Goal: Task Accomplishment & Management: Manage account settings

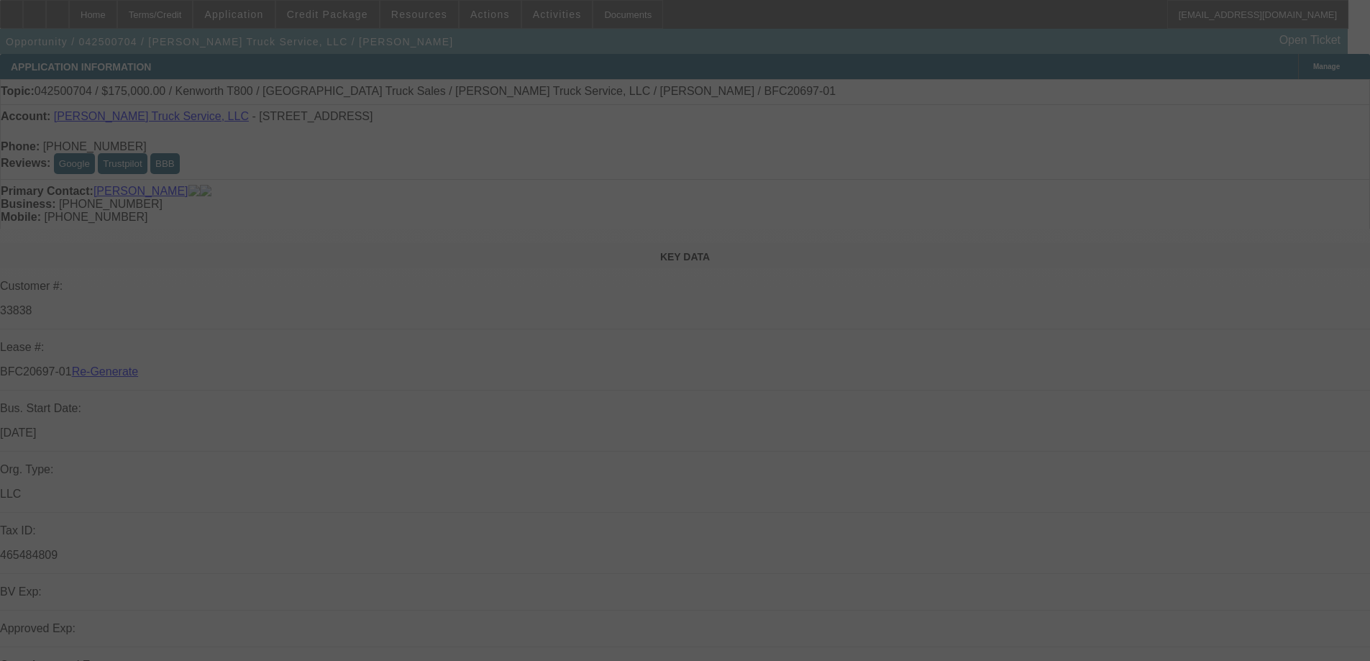
select select "4"
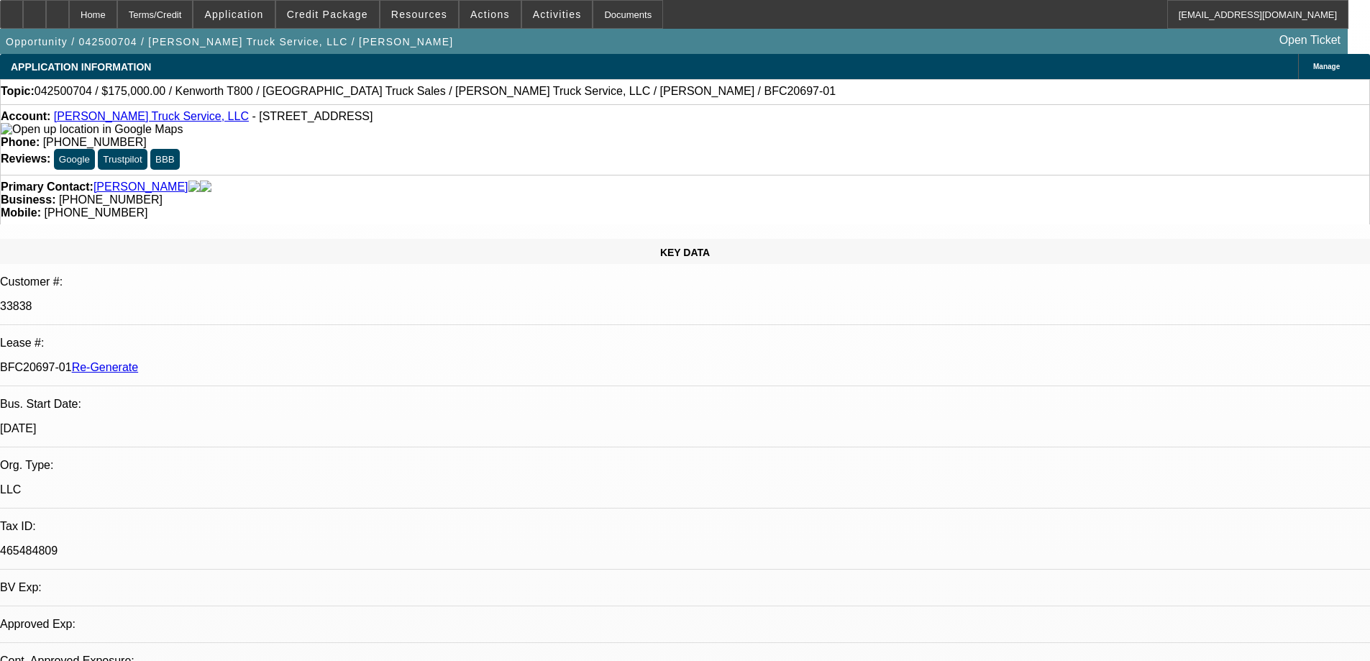
select select "0"
select select "2"
select select "0"
select select "1"
select select "2"
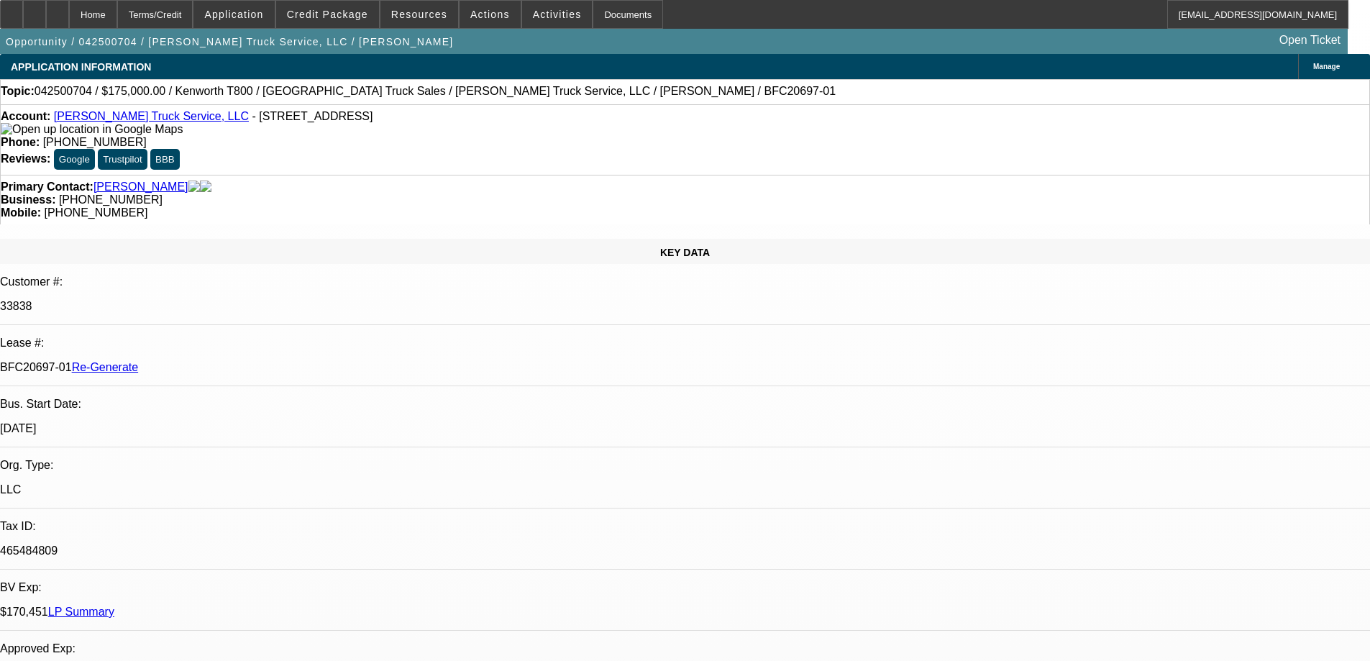
select select "6"
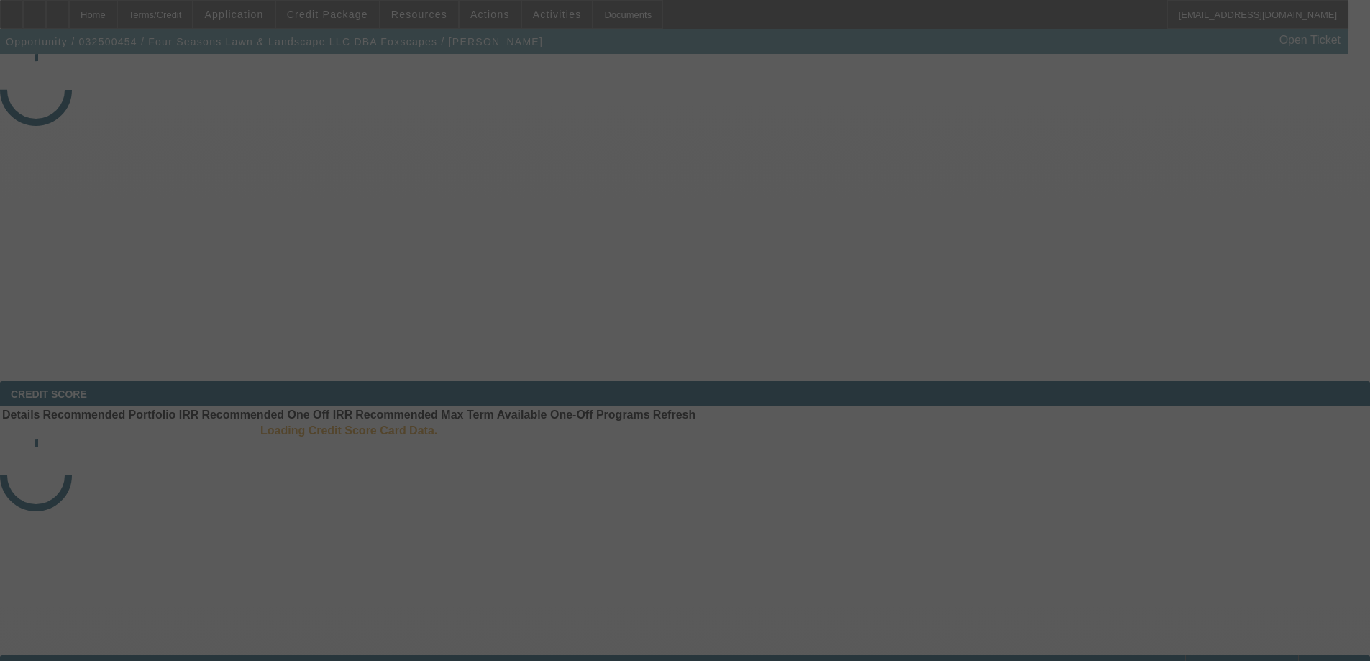
select select "3"
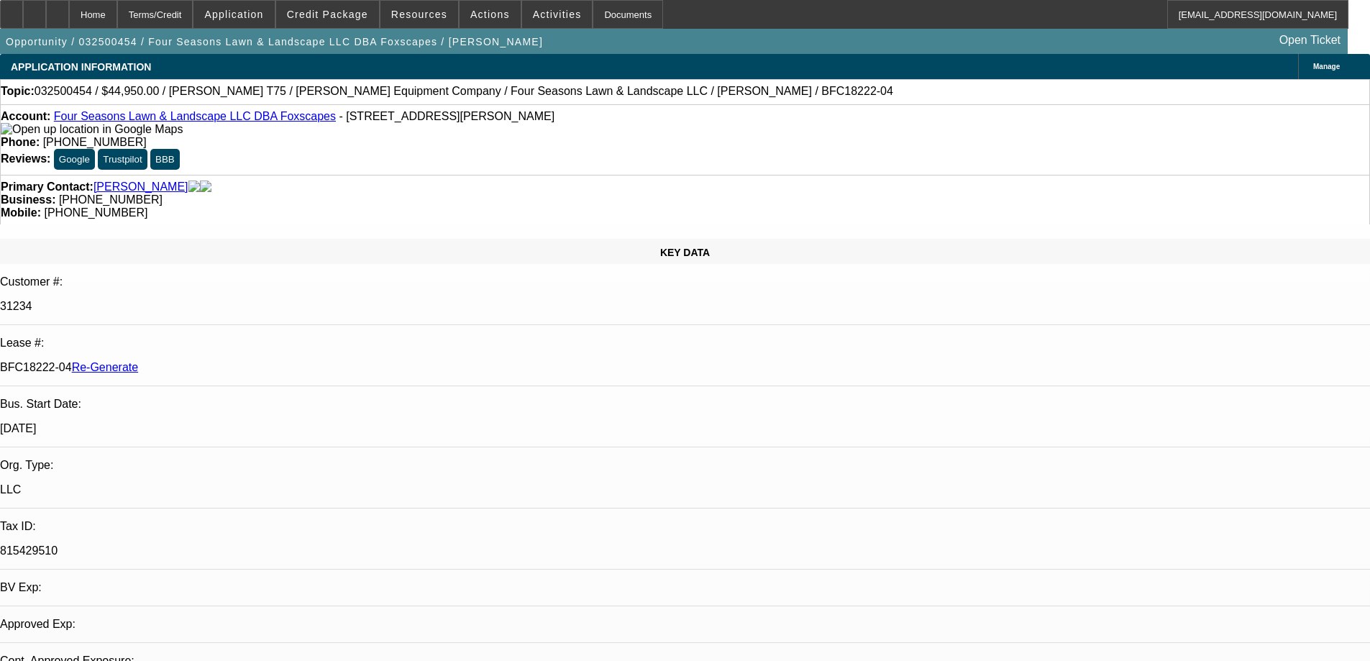
select select "0"
select select "6"
click at [12, 9] on icon at bounding box center [12, 9] width 0 height 0
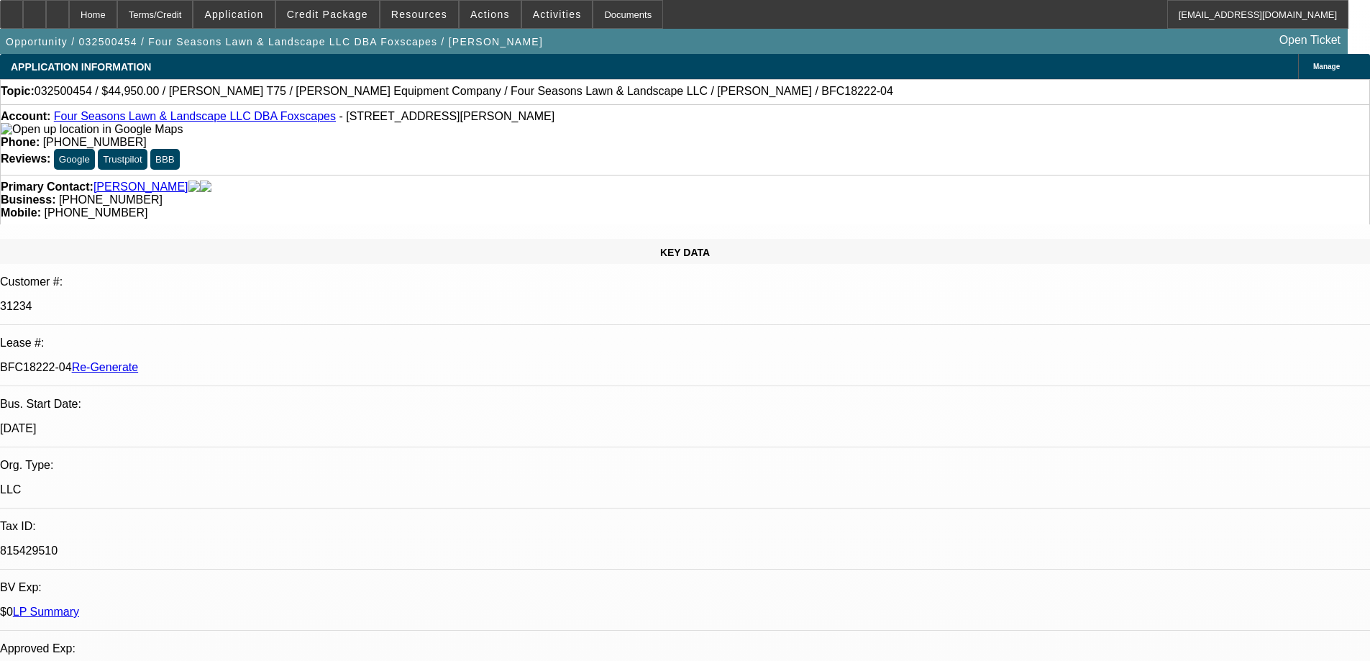
scroll to position [791, 0]
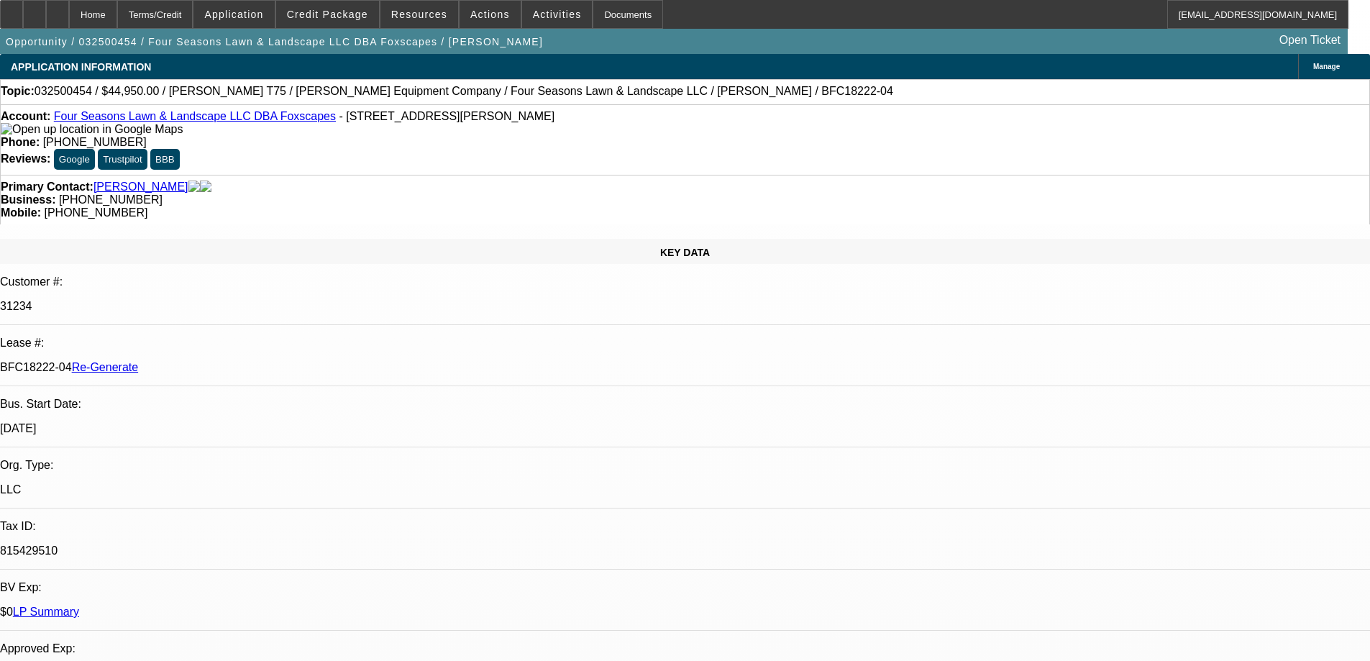
scroll to position [575, 0]
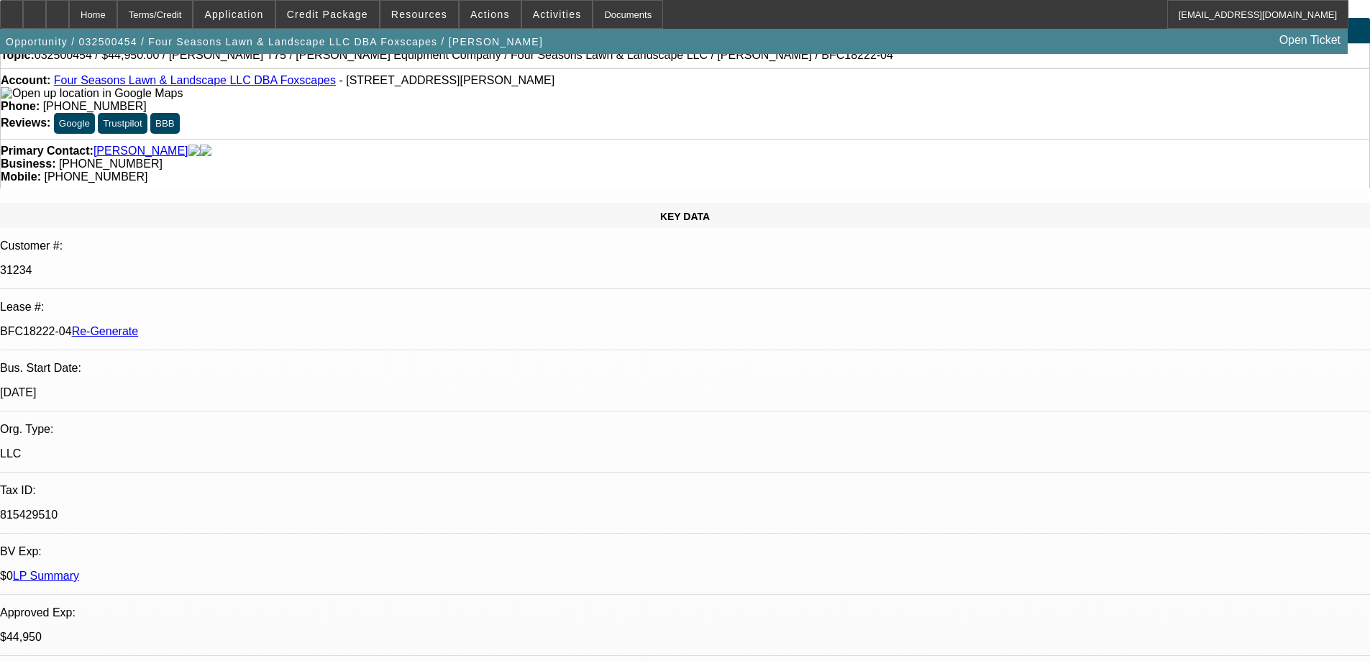
scroll to position [0, 0]
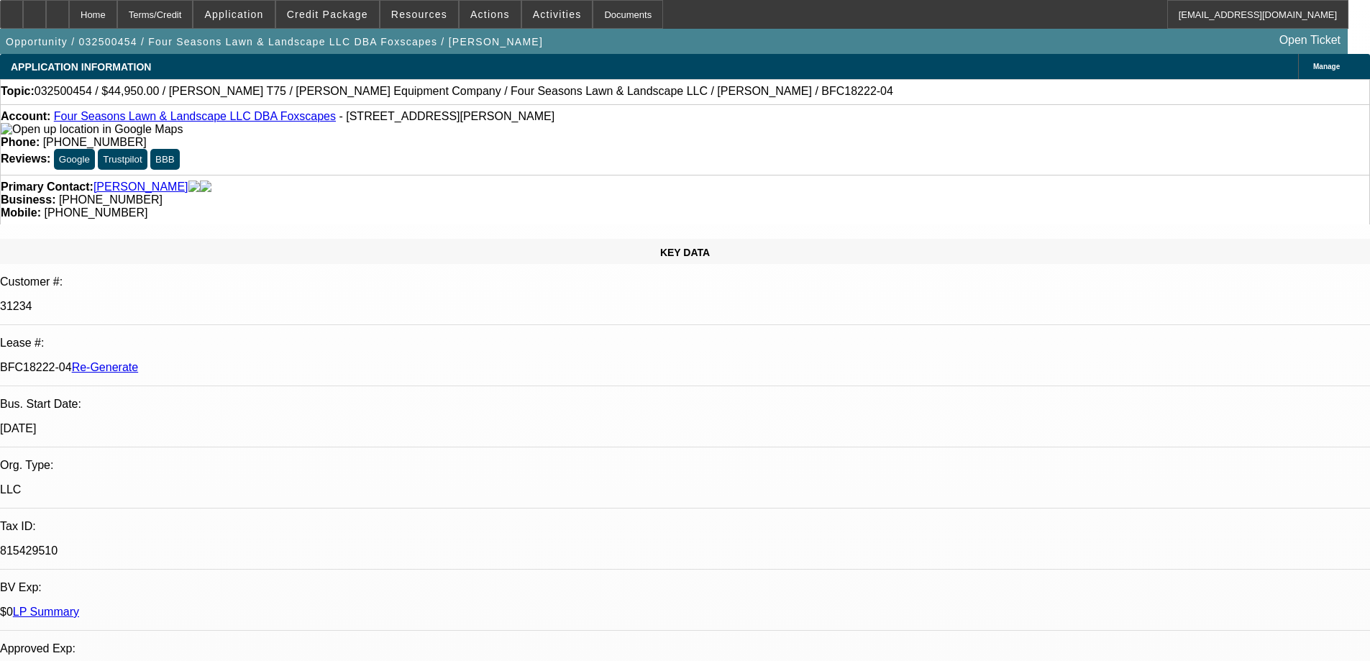
click at [23, 9] on div at bounding box center [11, 14] width 23 height 29
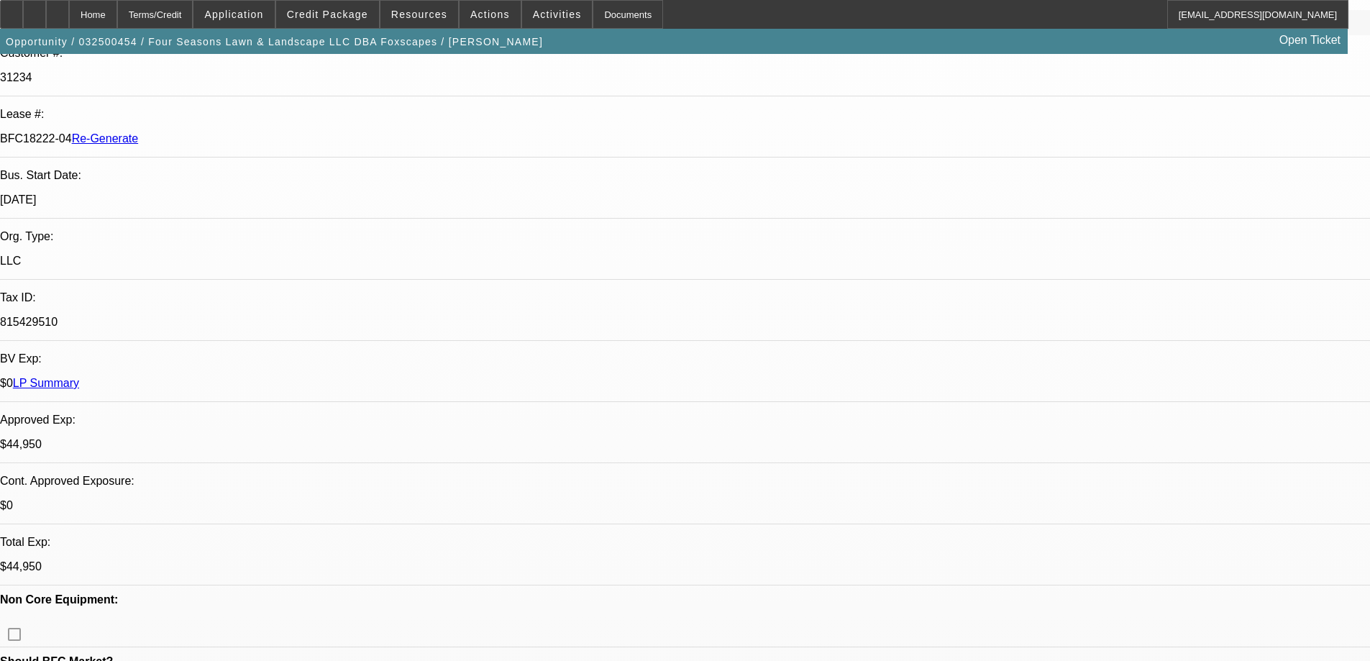
scroll to position [288, 0]
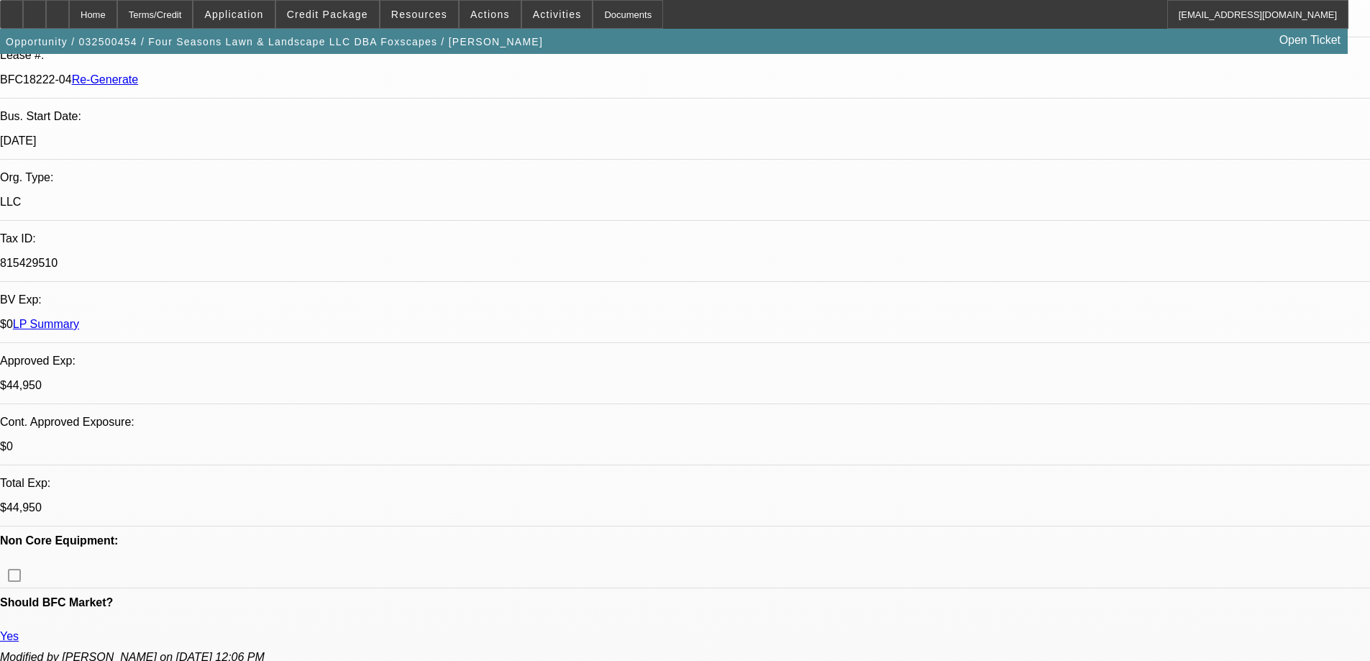
click at [592, 13] on div "Documents" at bounding box center [627, 14] width 70 height 29
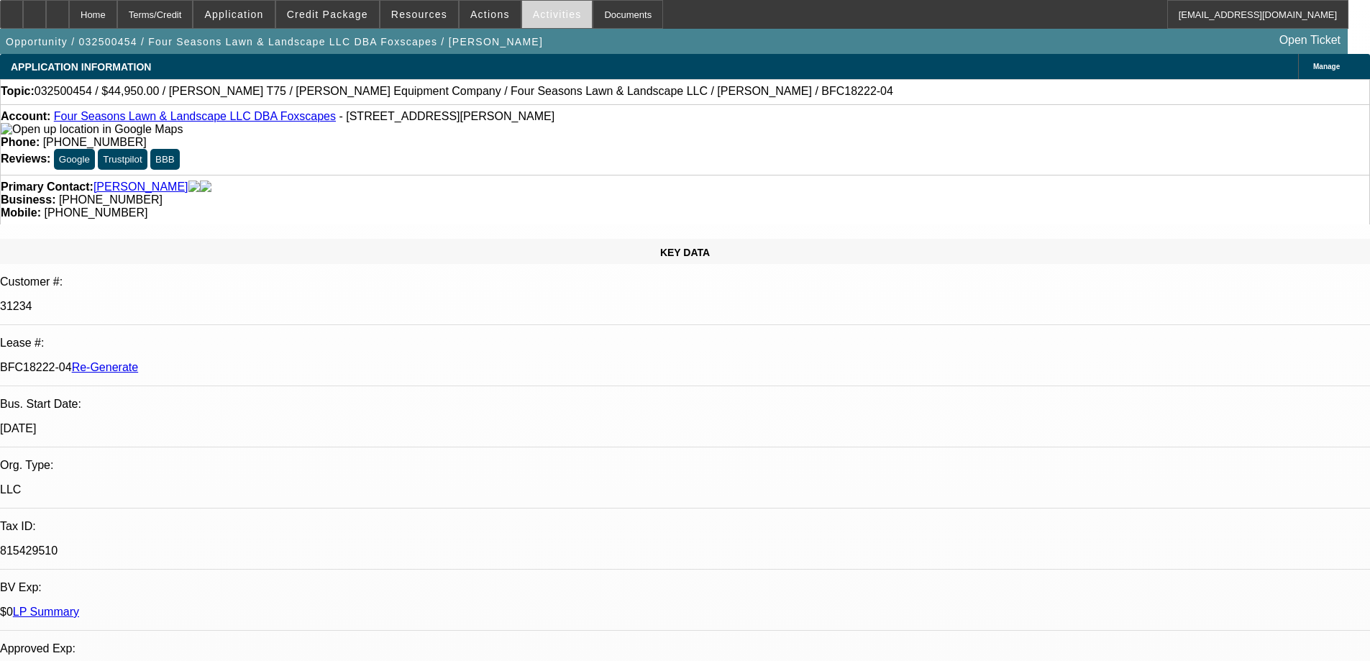
click at [538, 25] on span at bounding box center [557, 14] width 70 height 35
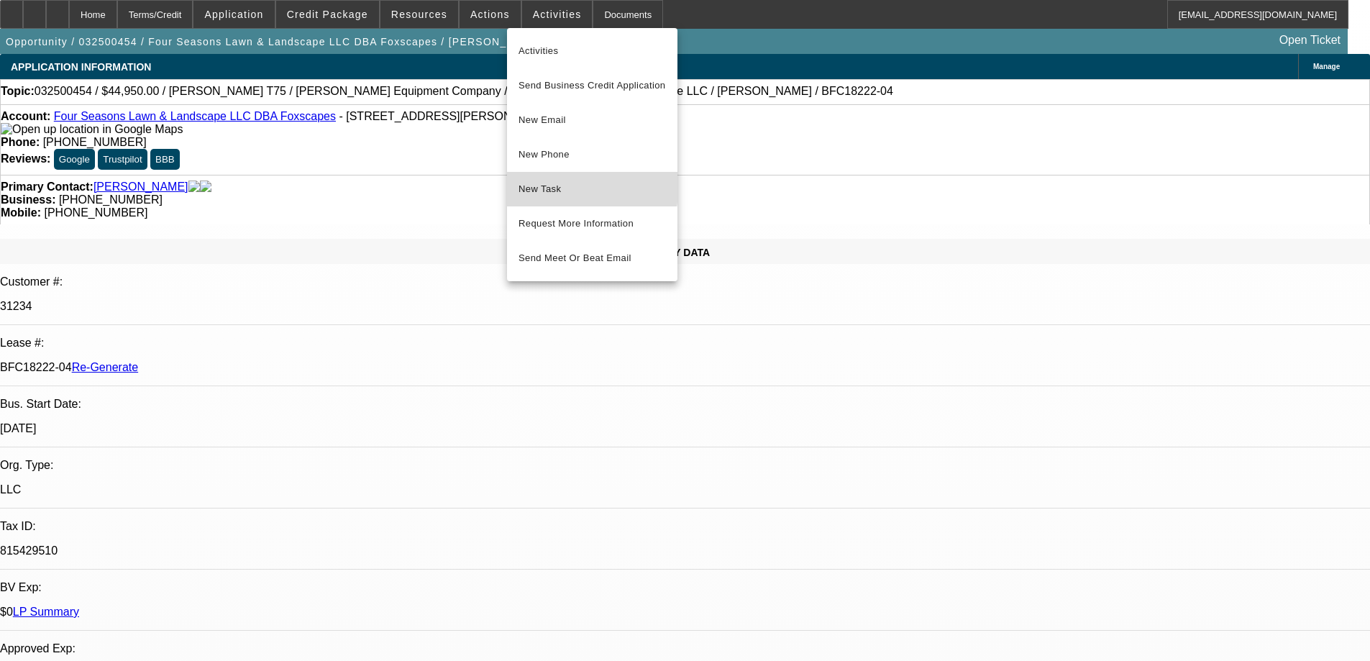
click at [559, 185] on span "New Task" at bounding box center [591, 188] width 147 height 17
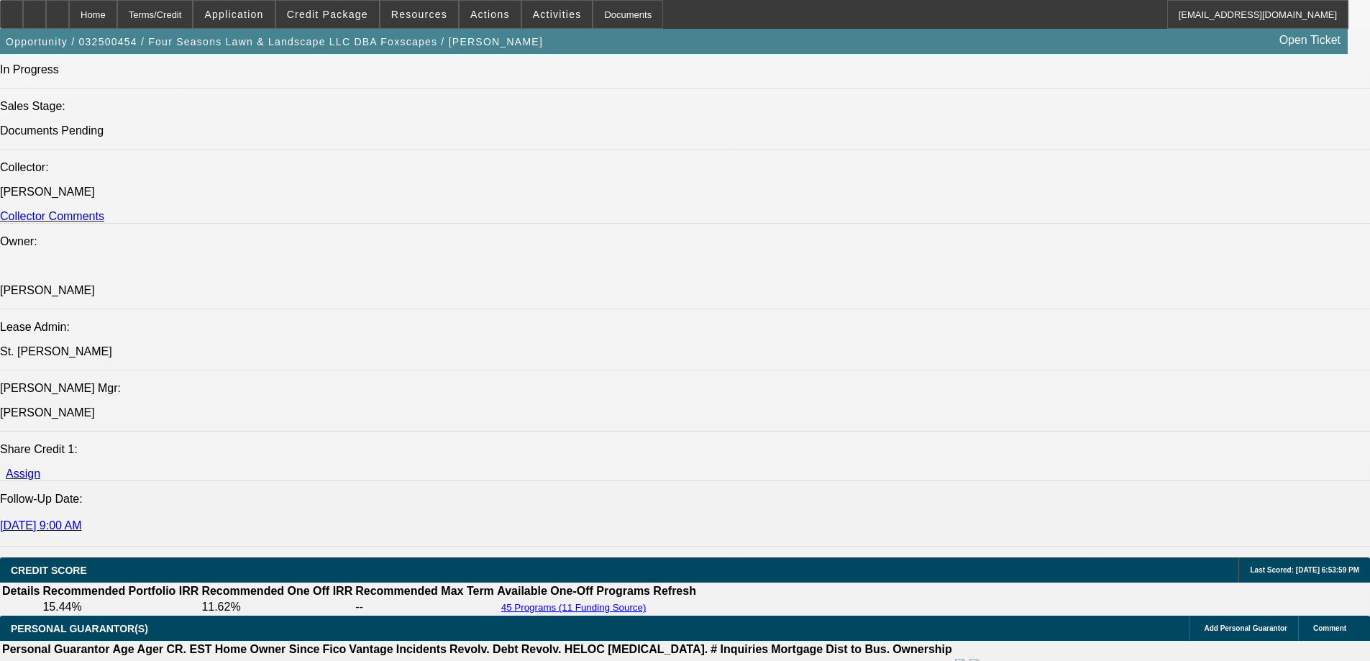
scroll to position [2013, 0]
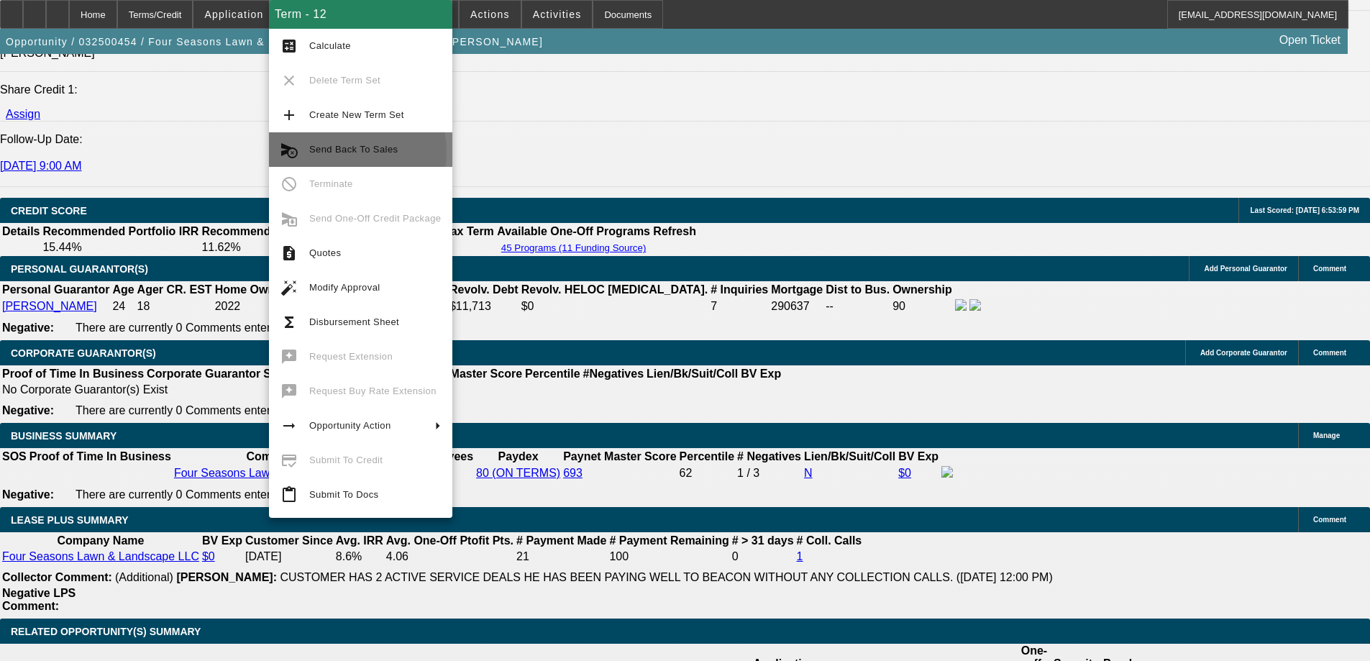
click at [351, 152] on span "Send Back To Sales" at bounding box center [353, 149] width 88 height 11
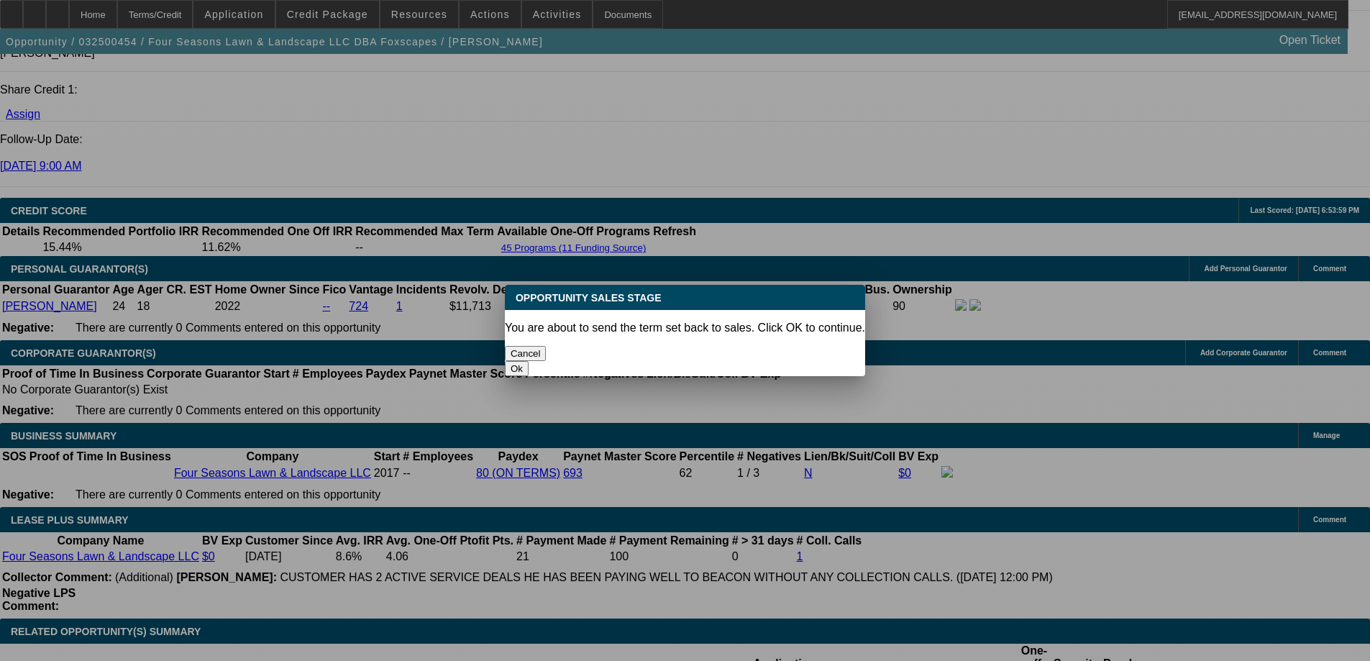
click at [528, 361] on button "Ok" at bounding box center [517, 368] width 24 height 15
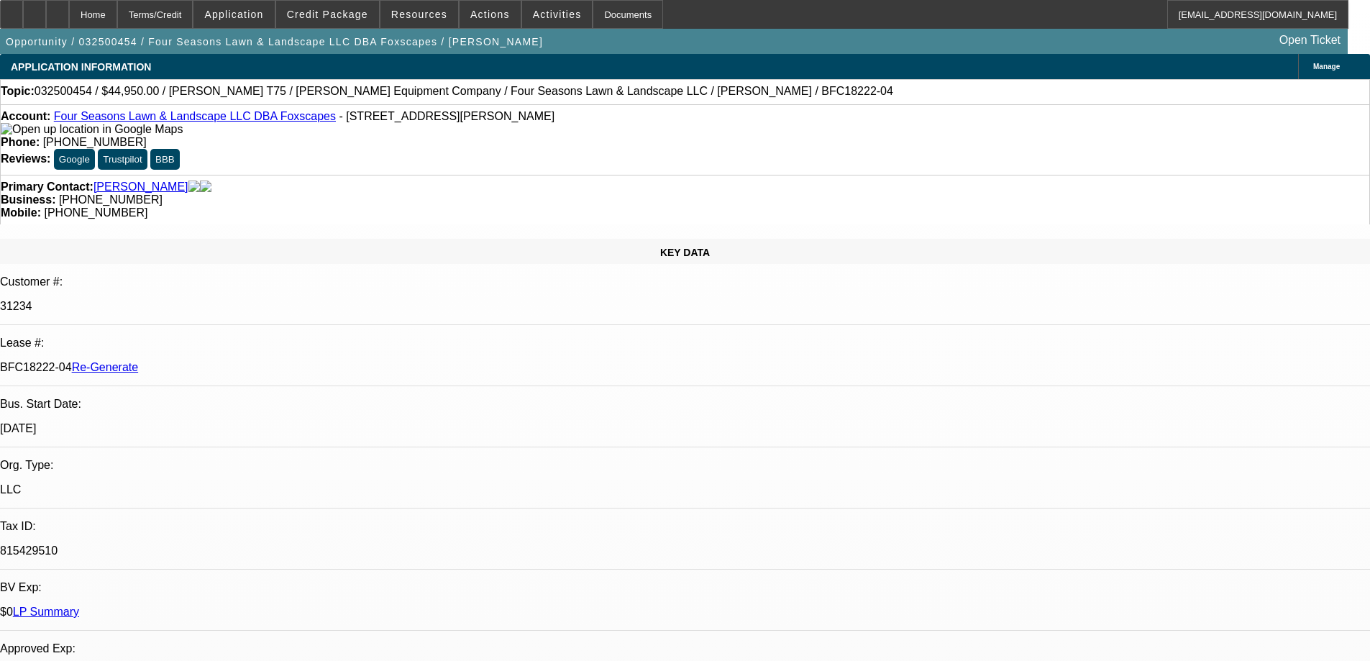
type textarea "Need to get [PERSON_NAME] added to approval and CRM"
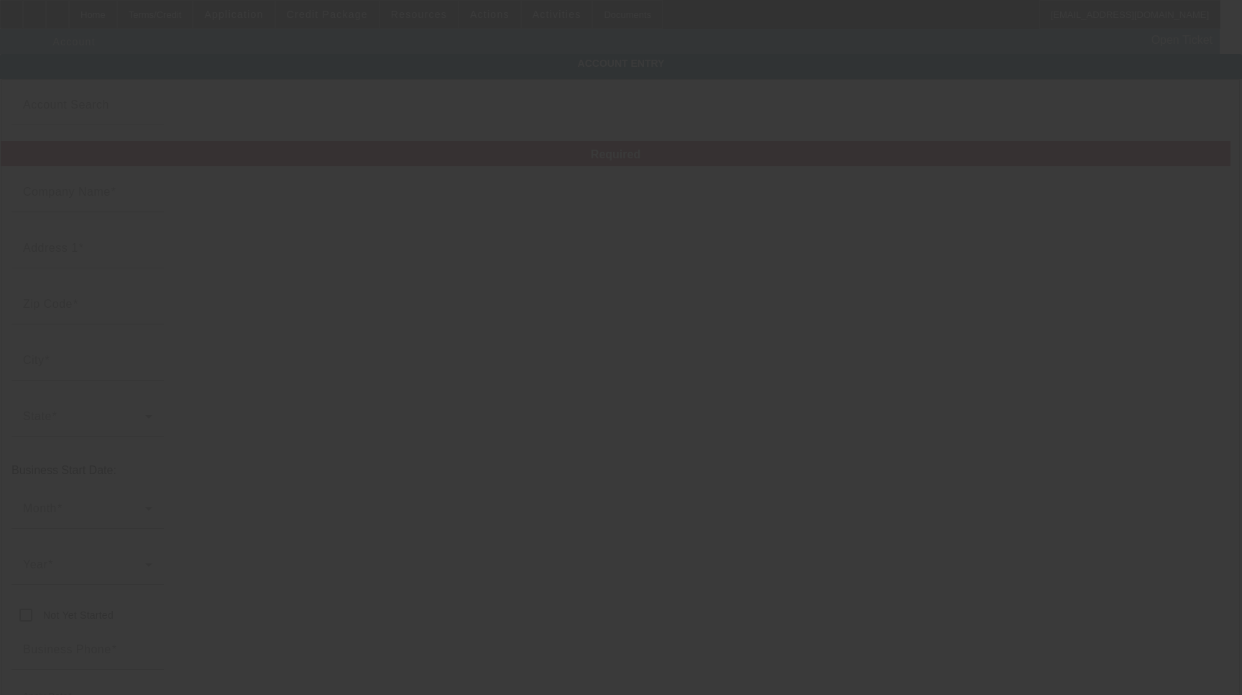
type input "Four Seasons Lawn & Landscape LLC"
type input "[STREET_ADDRESS][PERSON_NAME]"
type input "48911"
type input "Lansing"
type input "(517) 525-4075"
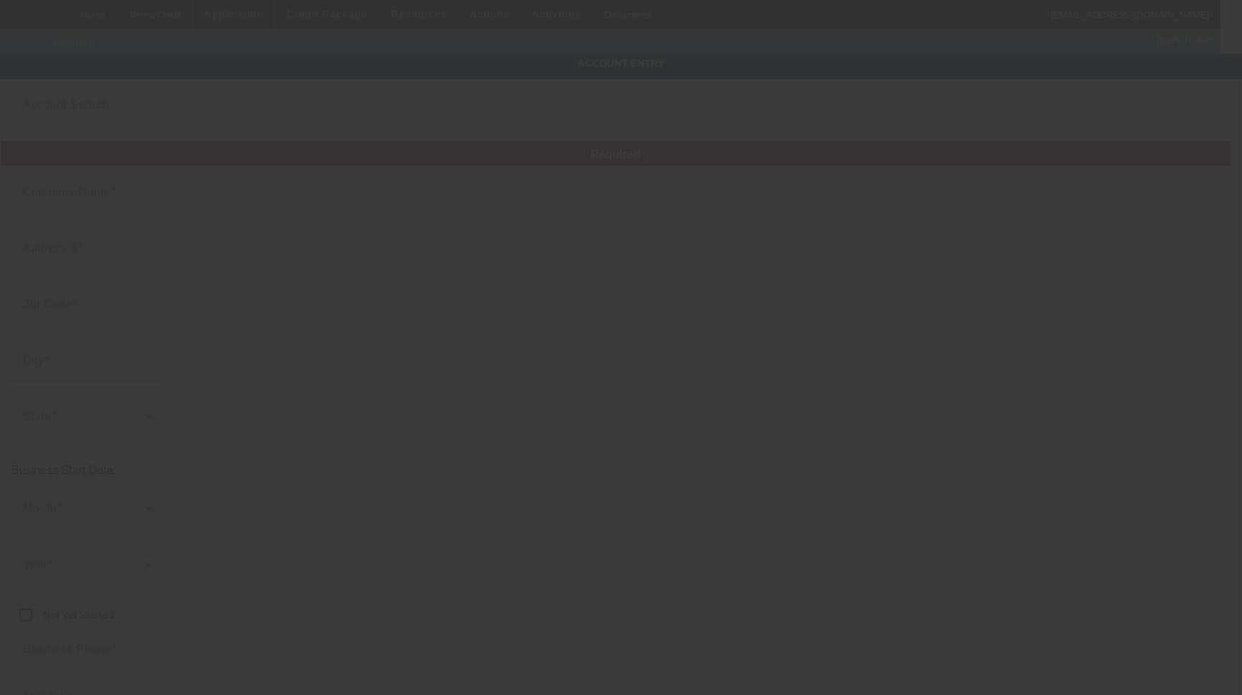
type input "Foxscapes"
type input "nathantfox@gmail.com"
type input "Eaton"
type input "815429510"
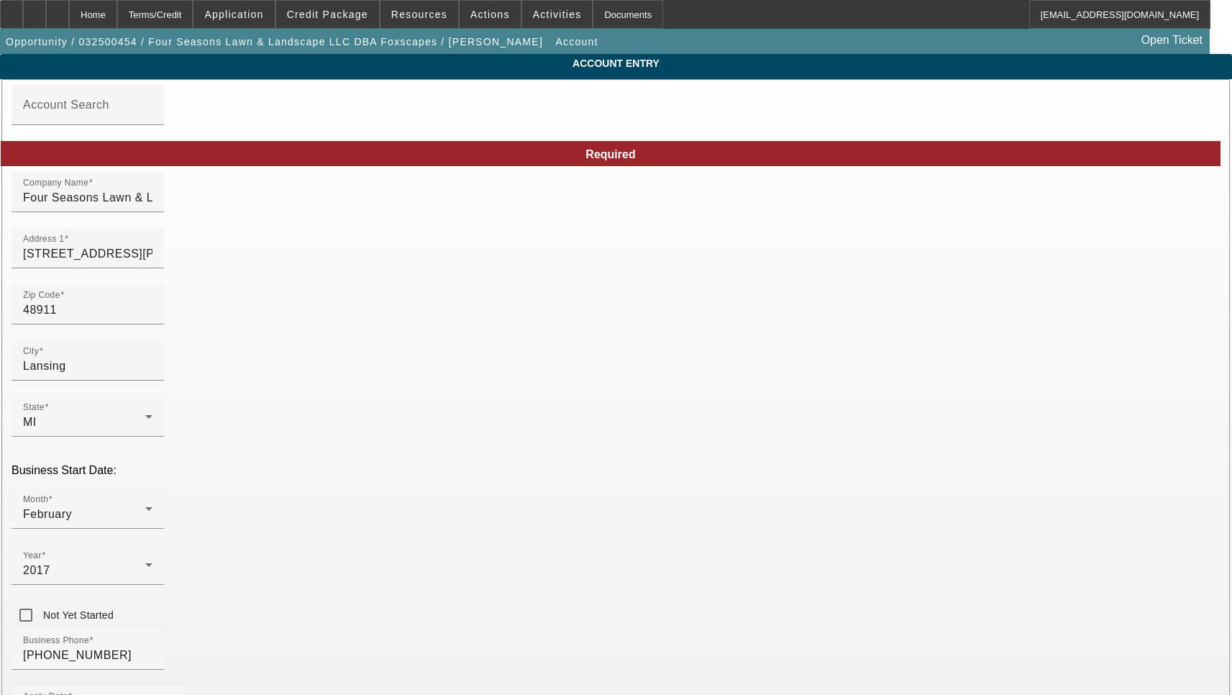
type input "3/19/2025"
click at [152, 262] on input "11397 Bishop Hwy" at bounding box center [87, 253] width 129 height 17
click at [152, 262] on input "[STREET_ADDRESS][PERSON_NAME]" at bounding box center [87, 253] width 129 height 17
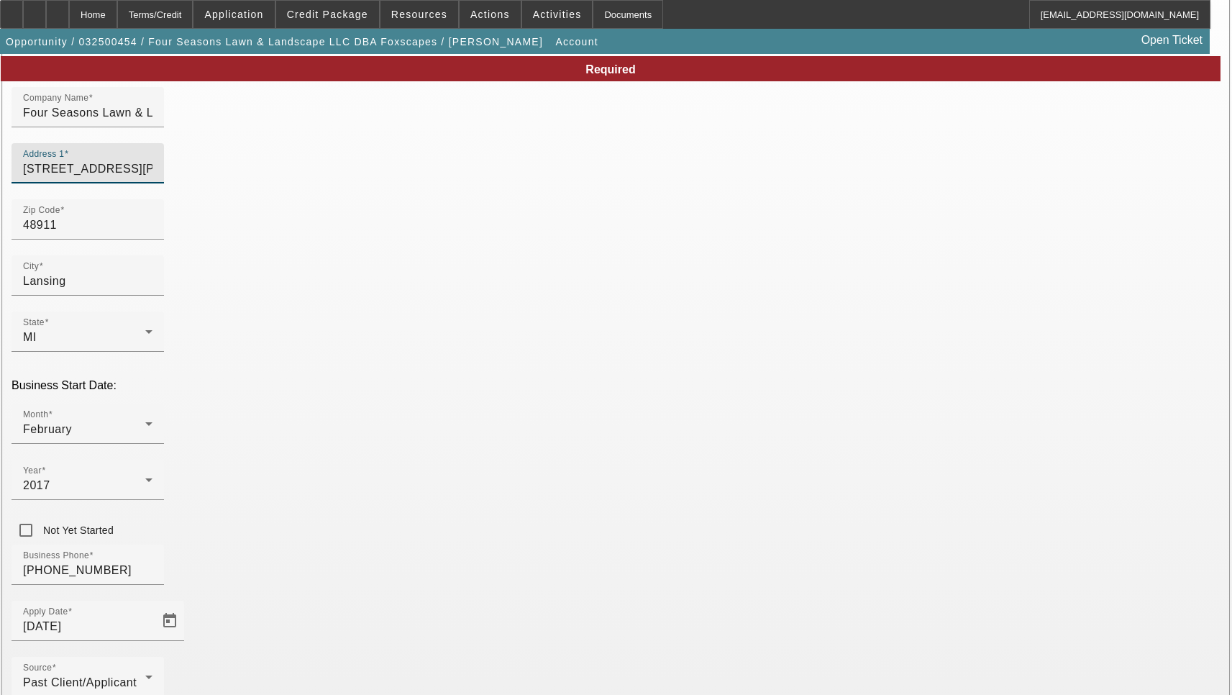
scroll to position [153, 0]
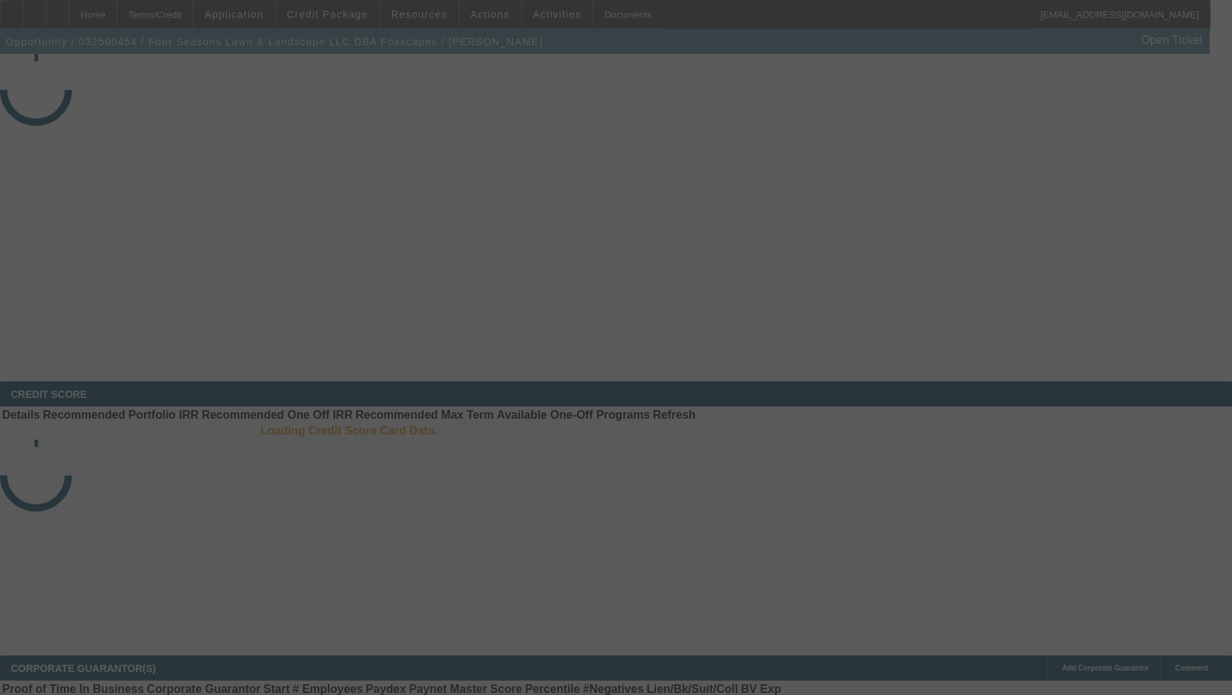
select select "3"
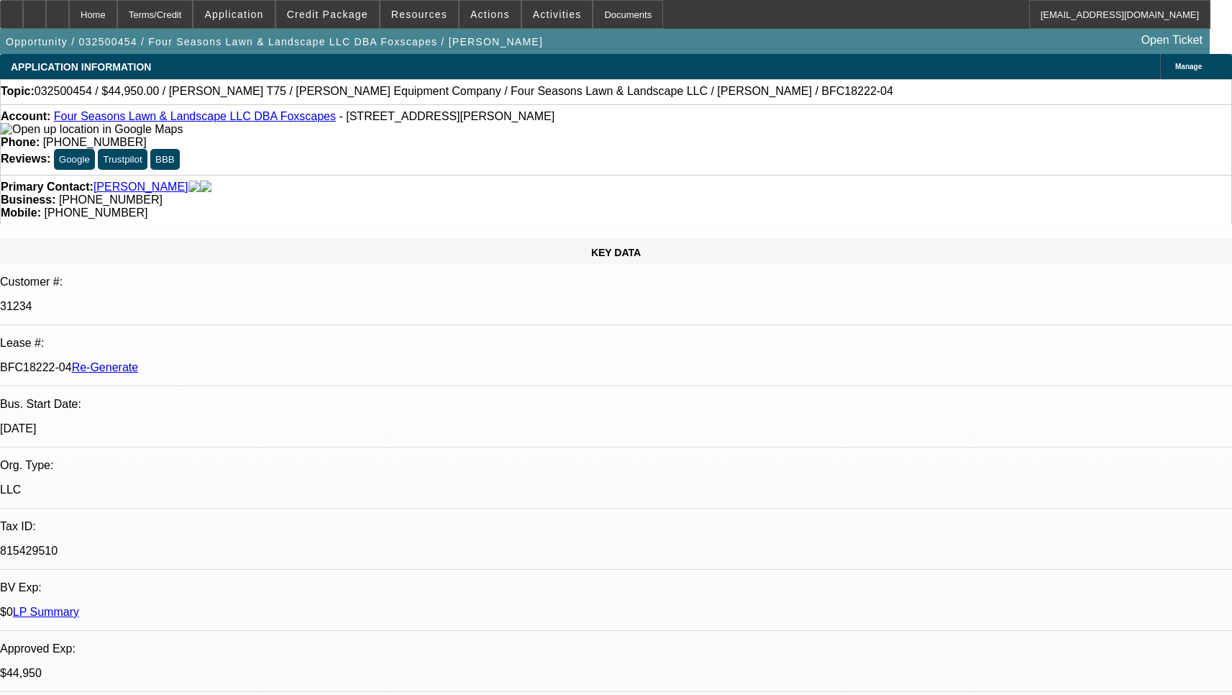
select select "0"
select select "6"
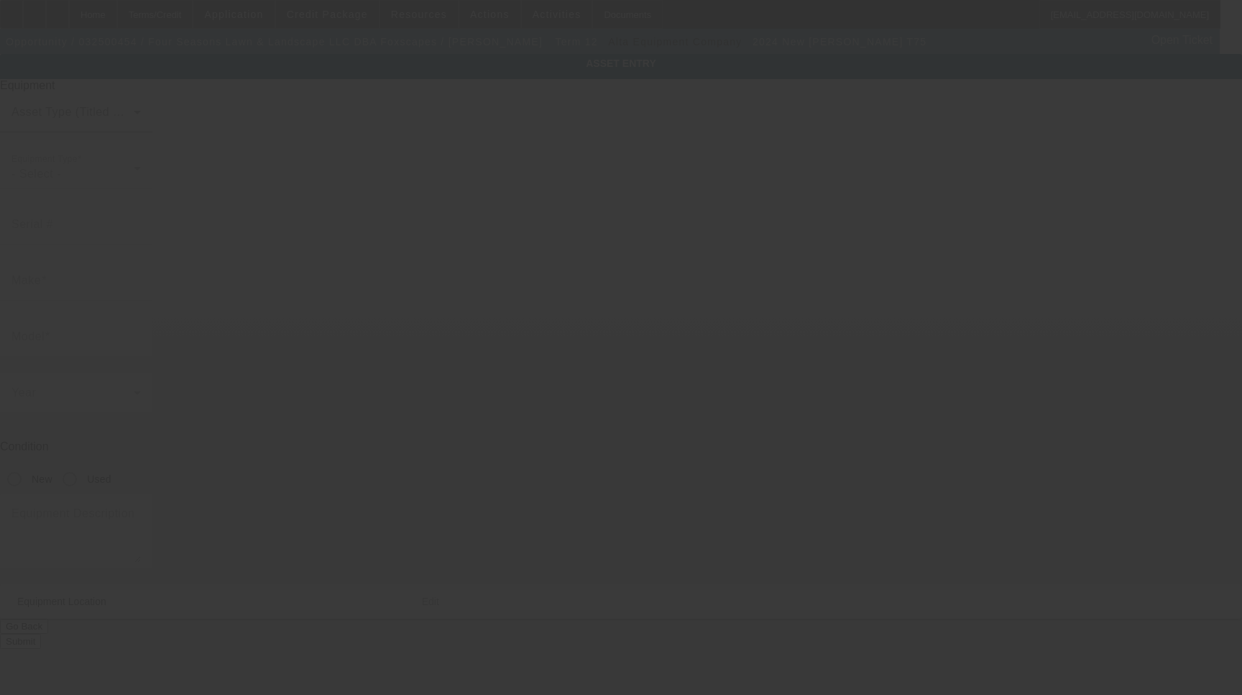
type input "[PERSON_NAME]"
type input "T75"
radio input "true"
type textarea "Hydroseeder - New Demo Unit"
type input "[STREET_ADDRESS][PERSON_NAME]"
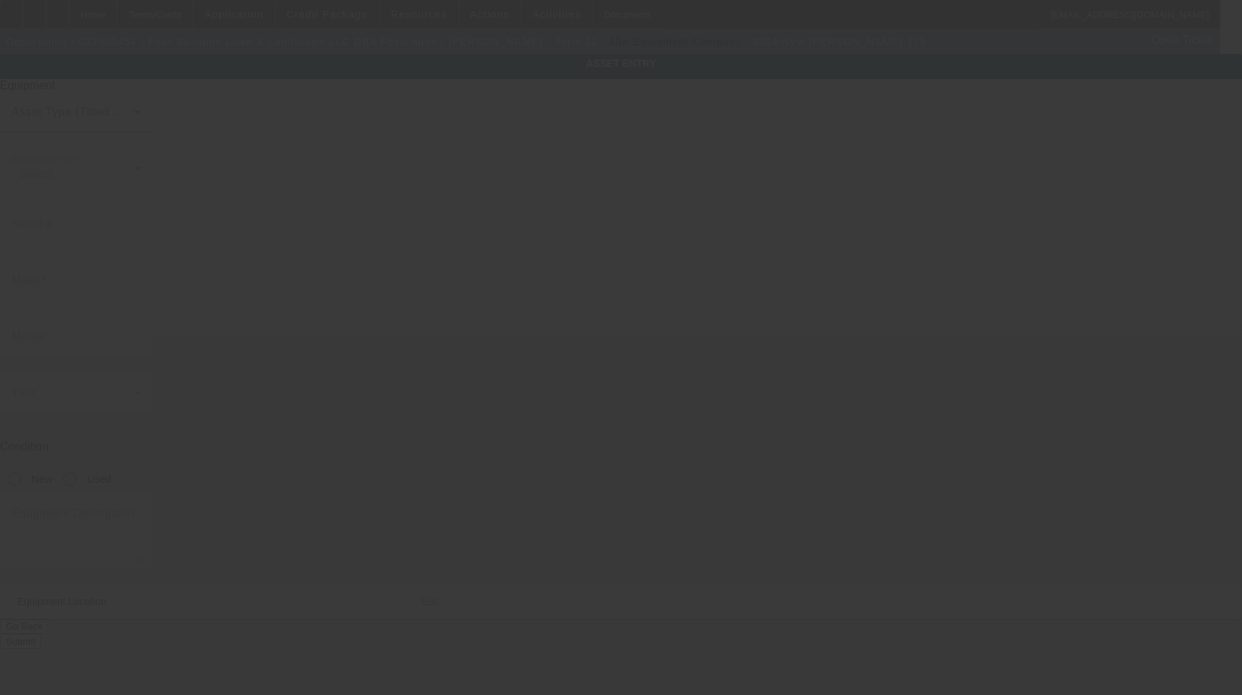
type input "Lansing"
type input "48911"
type input "[PERSON_NAME]"
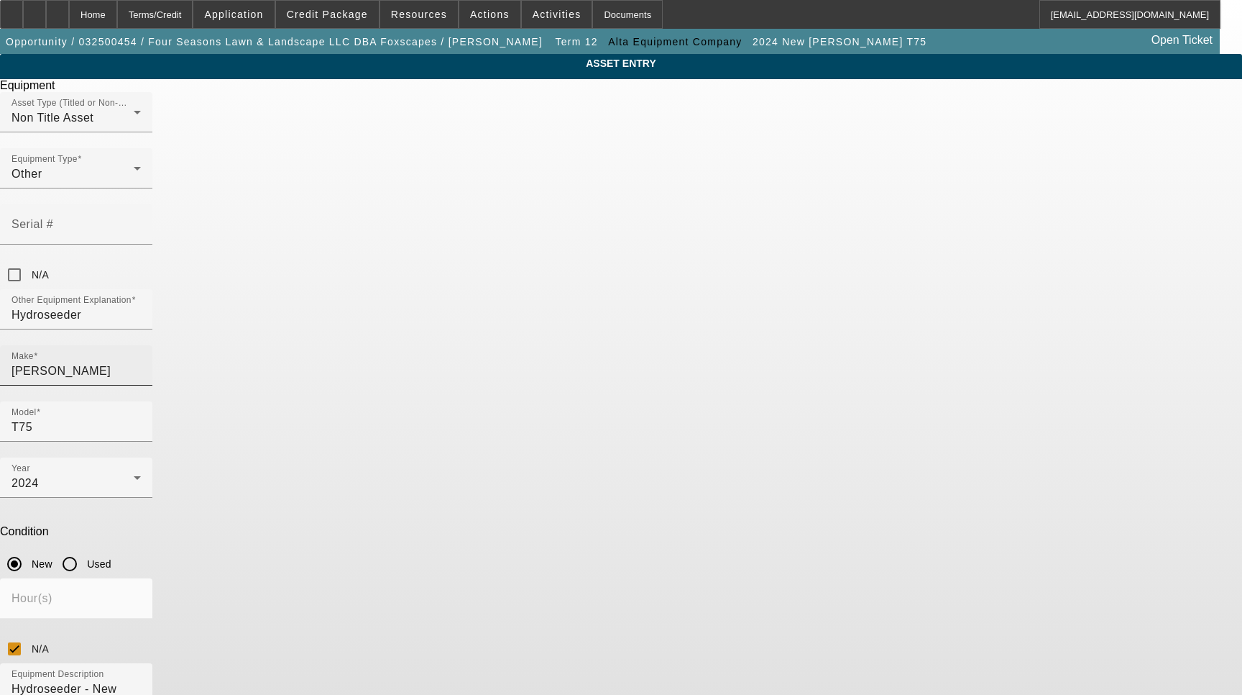
click at [141, 362] on input "[PERSON_NAME]" at bounding box center [76, 370] width 129 height 17
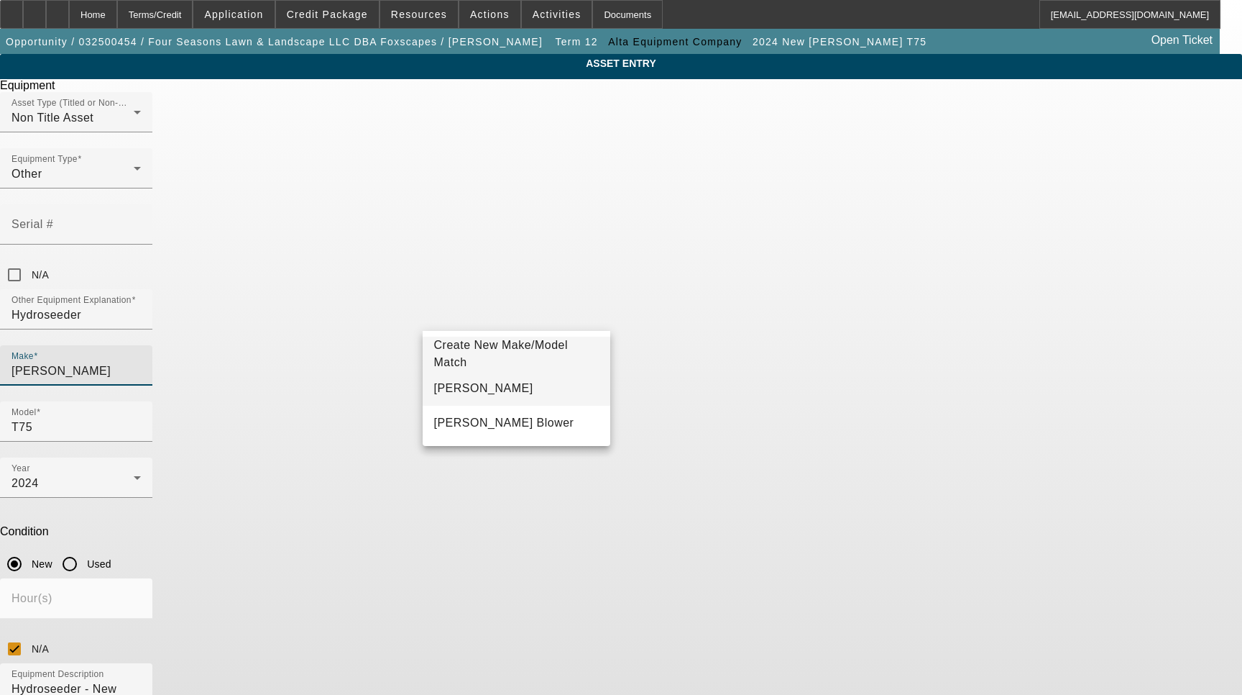
click at [470, 388] on mat-option "[PERSON_NAME]" at bounding box center [517, 388] width 188 height 35
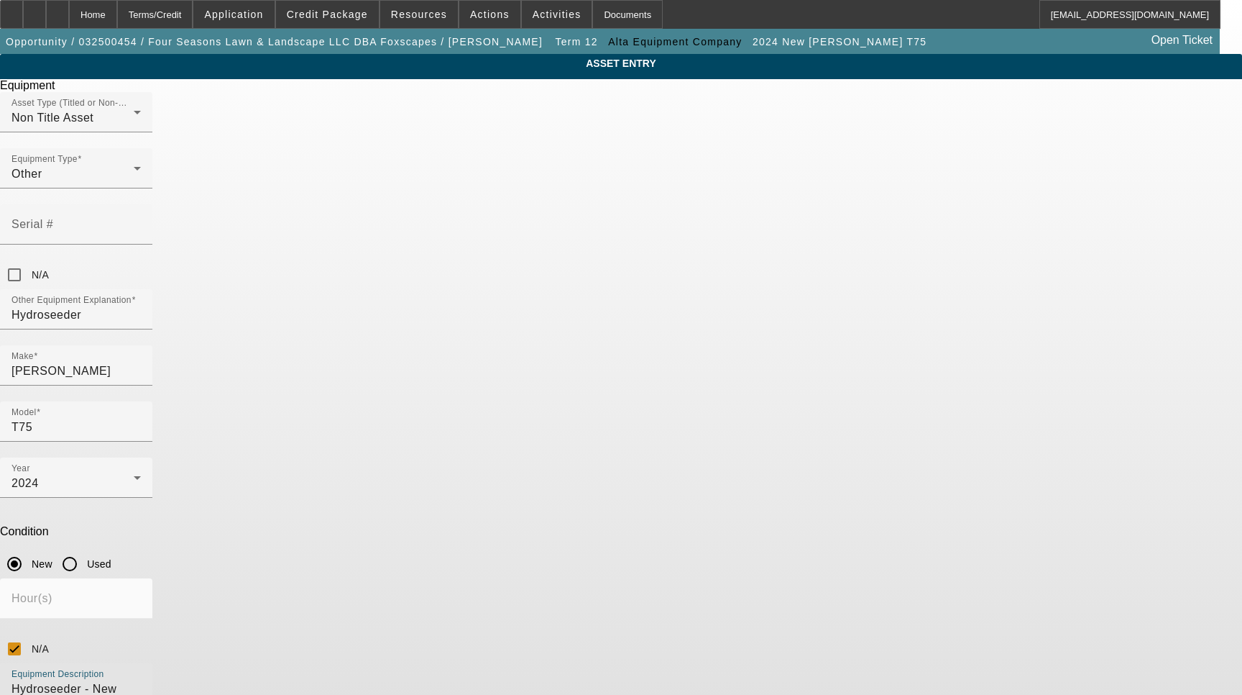
drag, startPoint x: 569, startPoint y: 492, endPoint x: 491, endPoint y: 487, distance: 78.5
click at [141, 680] on textarea "Hydroseeder - New Demo Unit" at bounding box center [76, 706] width 129 height 52
type textarea "Hydroseeder with Tower and 150' Hose Reel Includes all options, attachments and…"
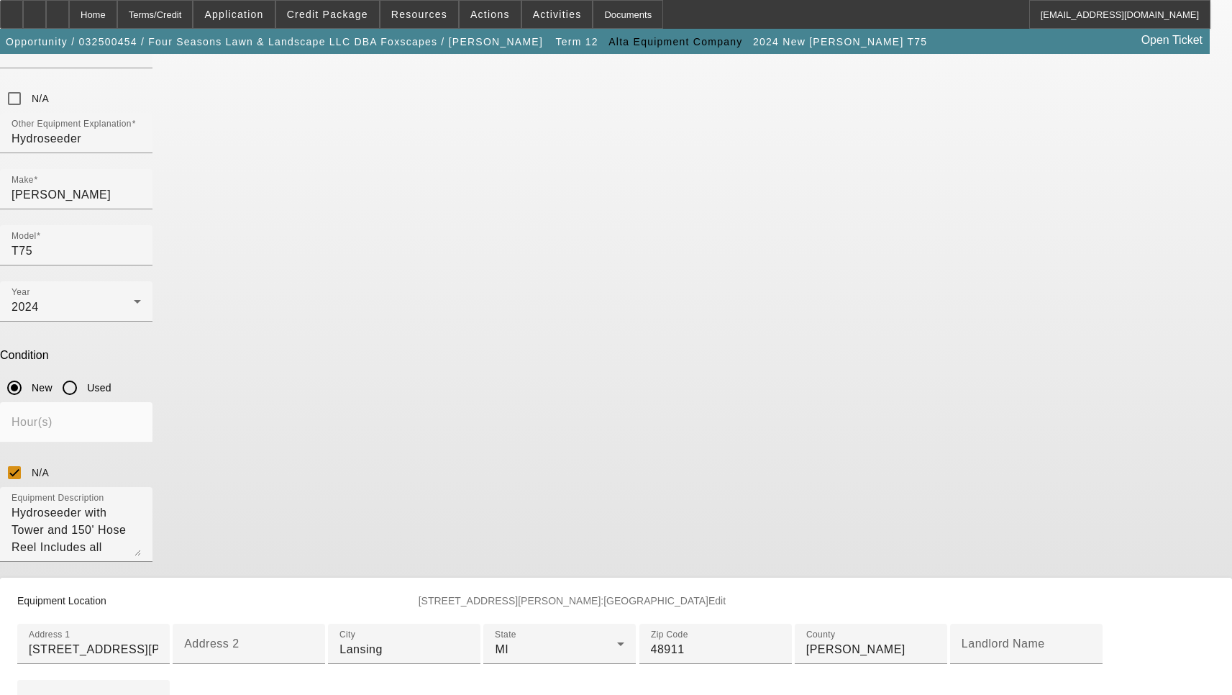
scroll to position [216, 0]
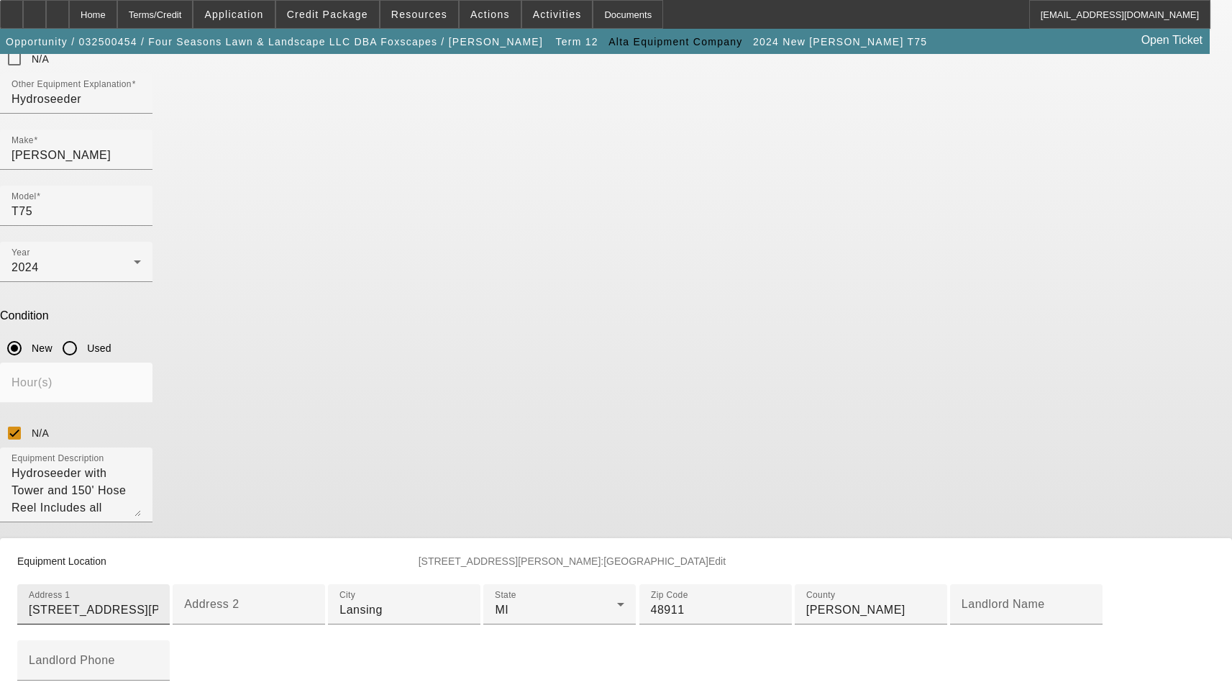
click at [158, 601] on input "11397 Bishop Hwy" at bounding box center [93, 609] width 129 height 17
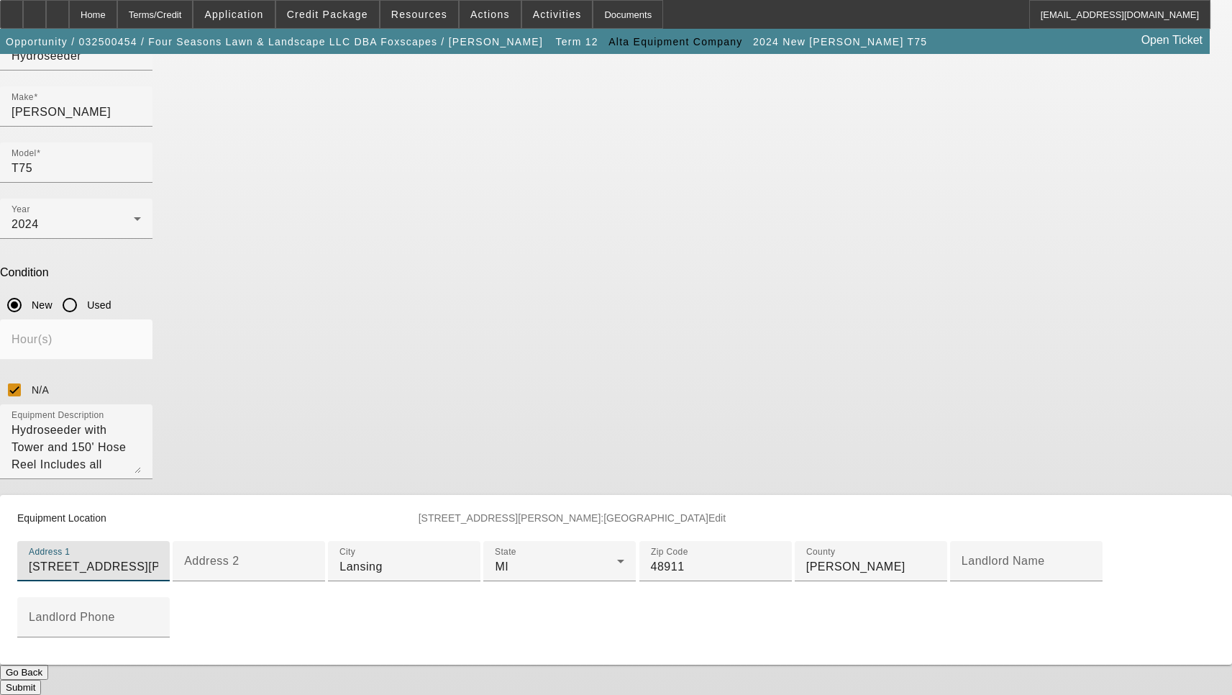
scroll to position [455, 0]
click at [41, 679] on button "Submit" at bounding box center [20, 686] width 41 height 15
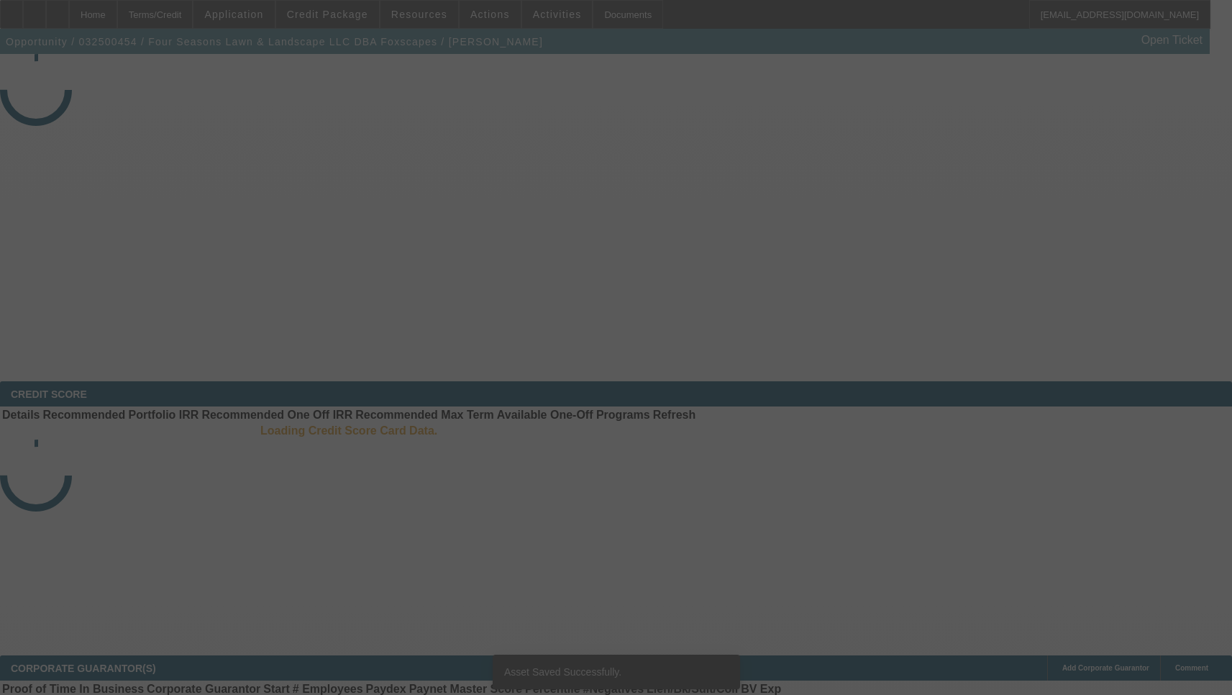
select select "3"
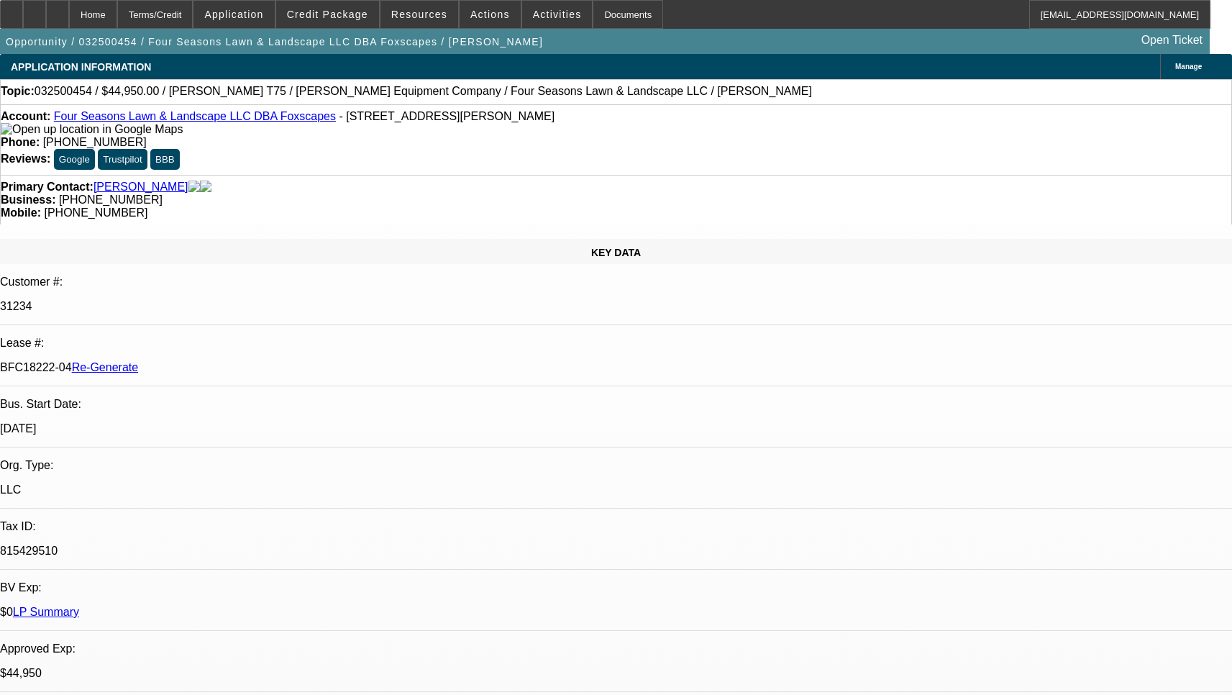
select select "0"
select select "1"
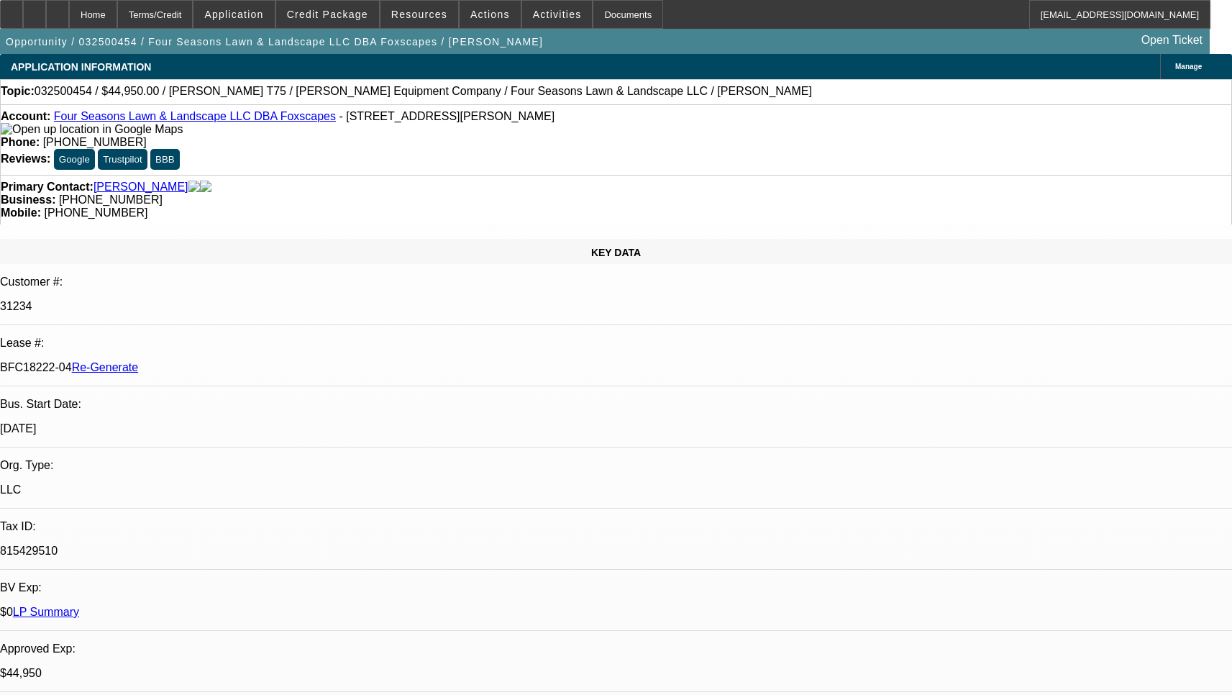
select select "6"
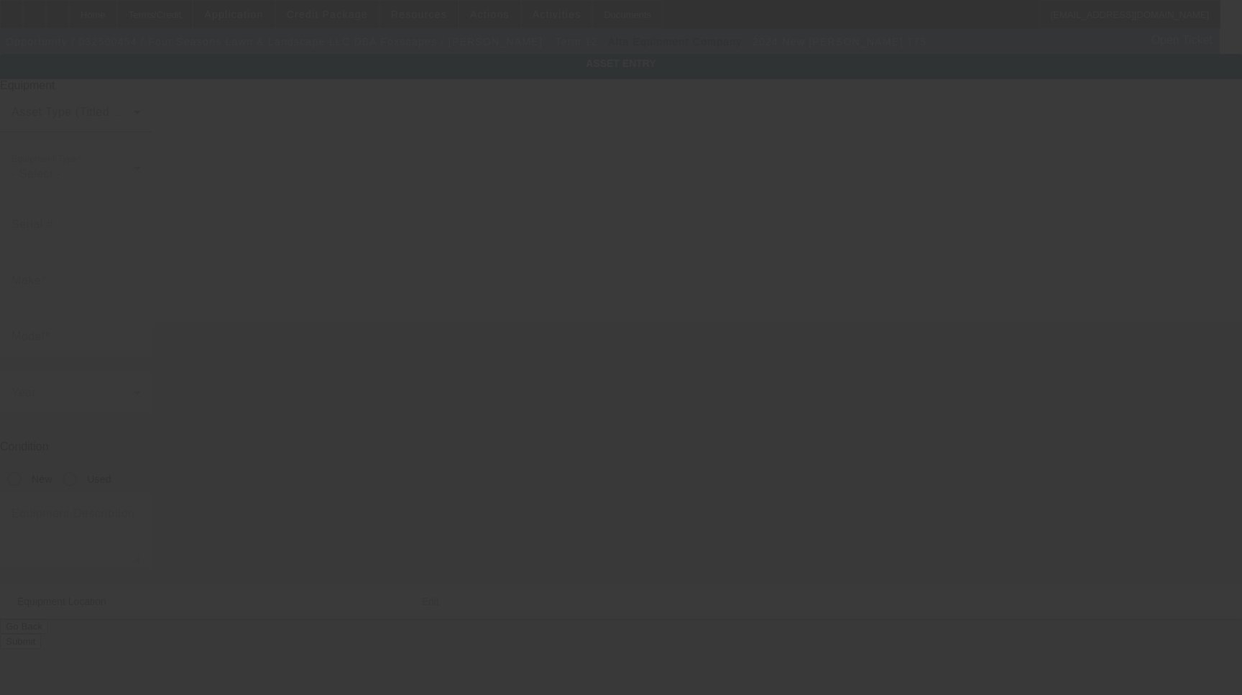
type input "[PERSON_NAME]"
type input "T75"
radio input "true"
type textarea "Hydroseeder with Tower and 150' Hose Reel Includes all options, attachments and…"
type input "[STREET_ADDRESS][PERSON_NAME]"
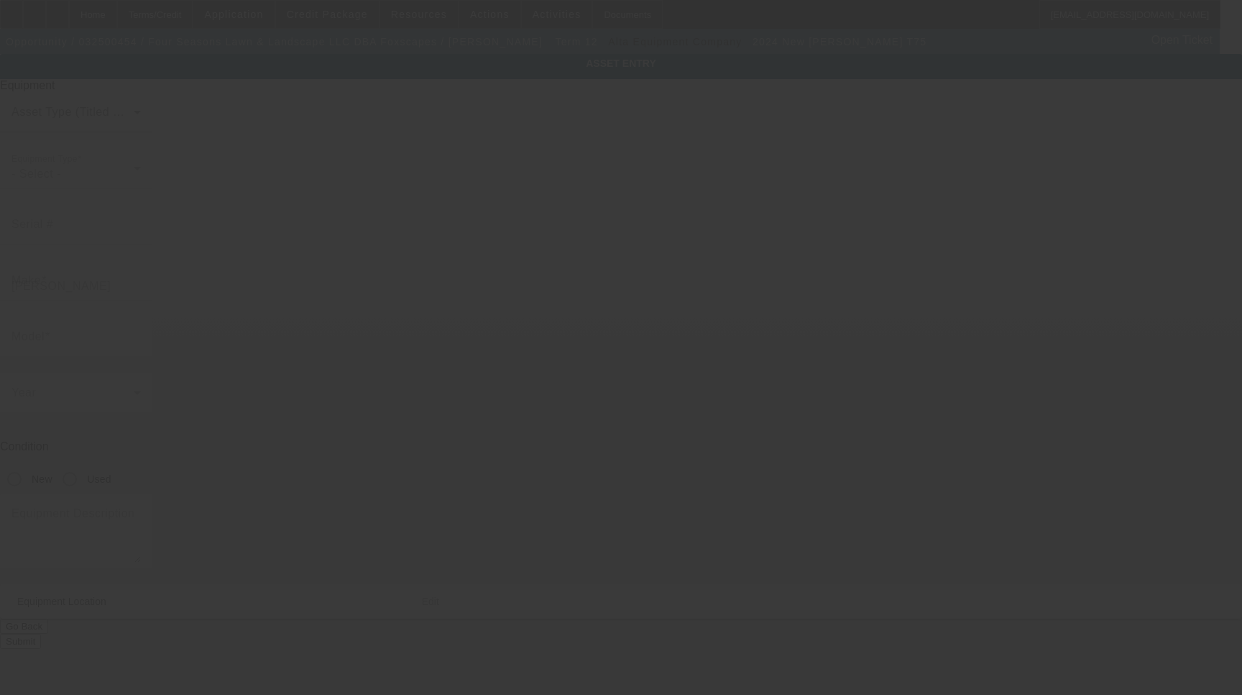
type input "Lansing"
type input "48911"
type input "[PERSON_NAME]"
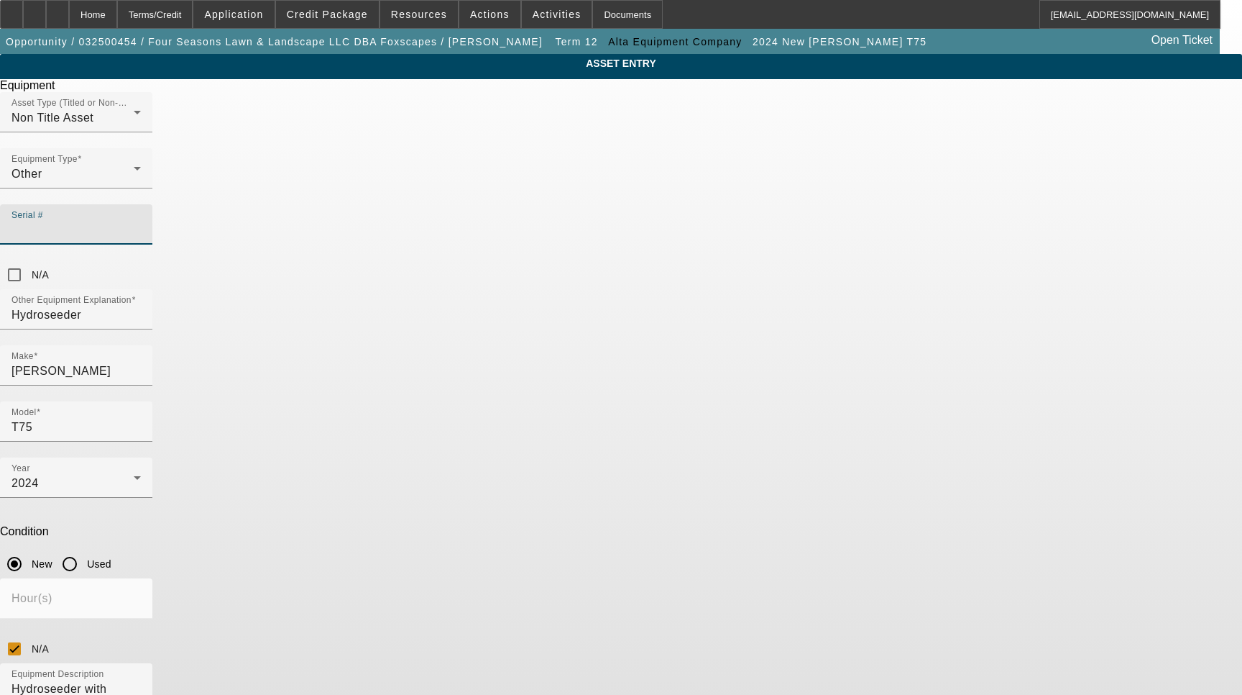
click at [141, 221] on input "Serial #" at bounding box center [76, 229] width 129 height 17
type input "I"
type input "OD-1506"
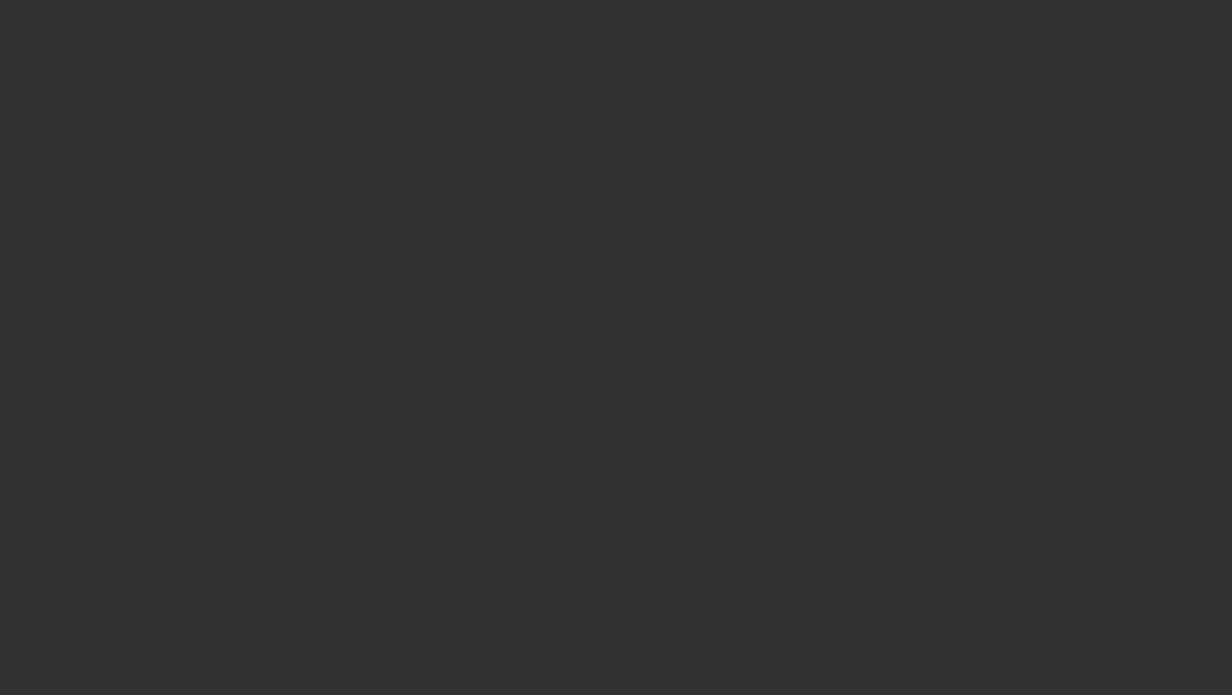
select select "3"
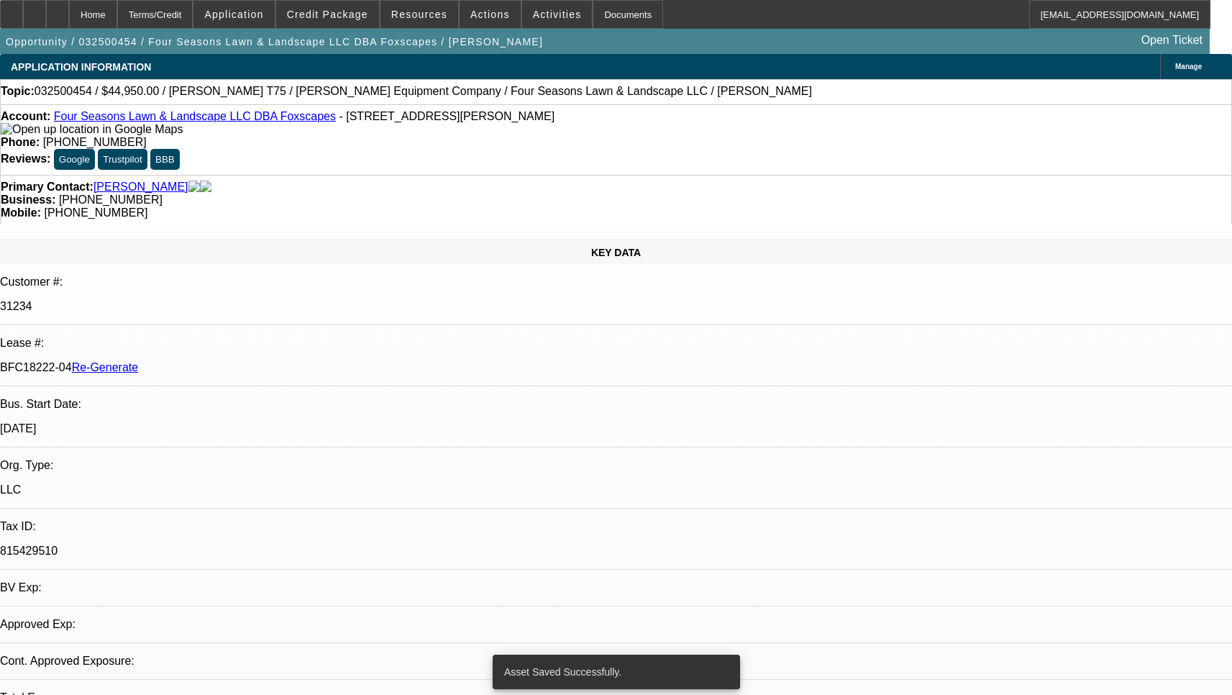
select select "0"
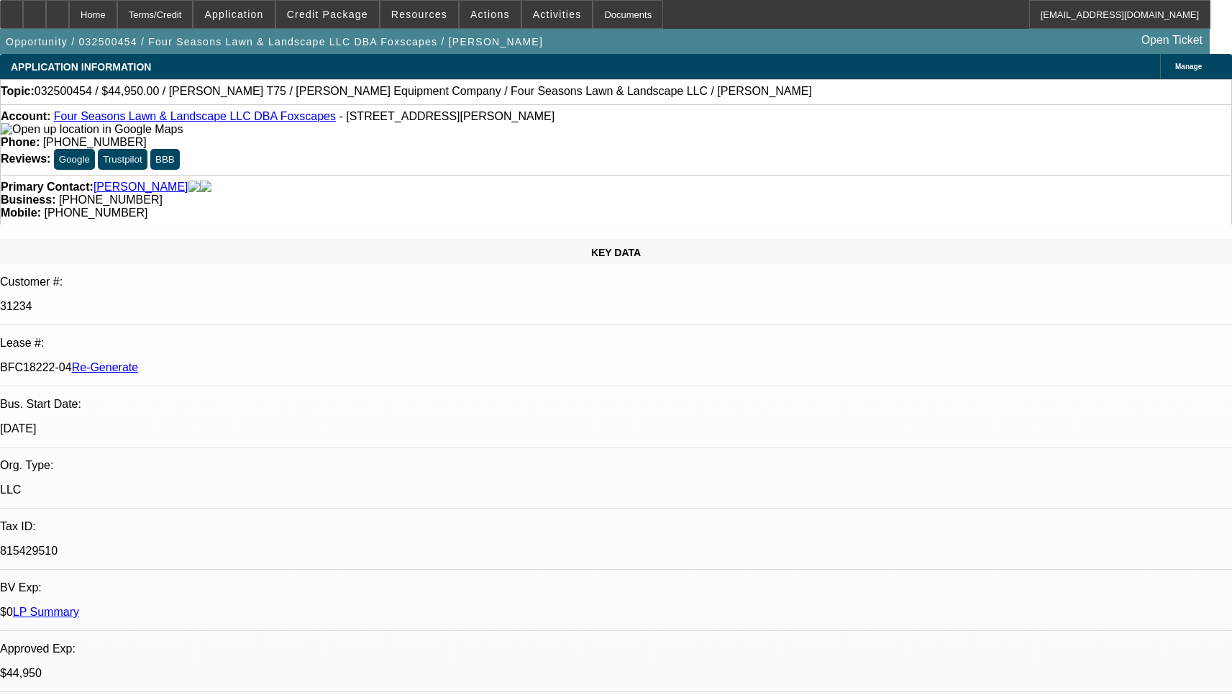
select select "1"
select select "6"
